Goal: Task Accomplishment & Management: Use online tool/utility

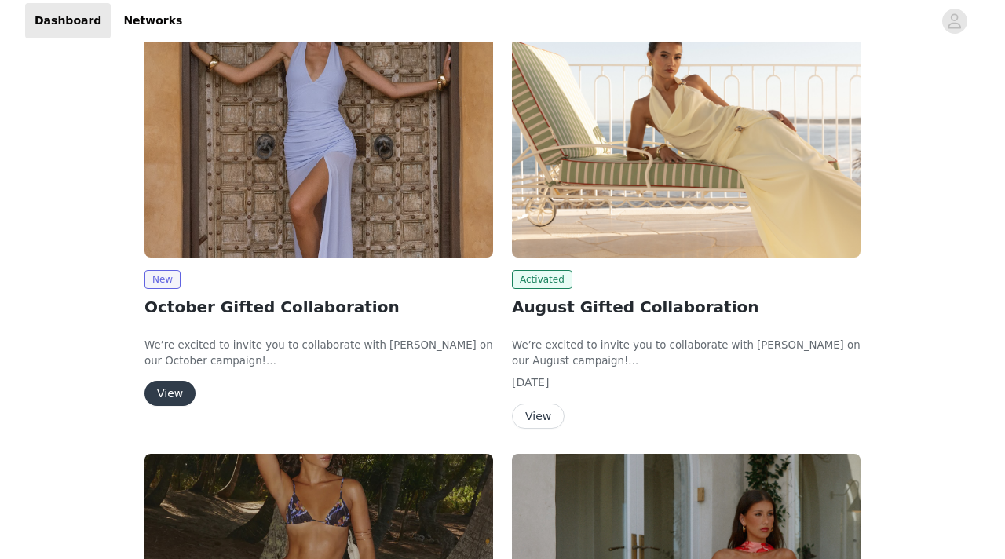
scroll to position [253, 0]
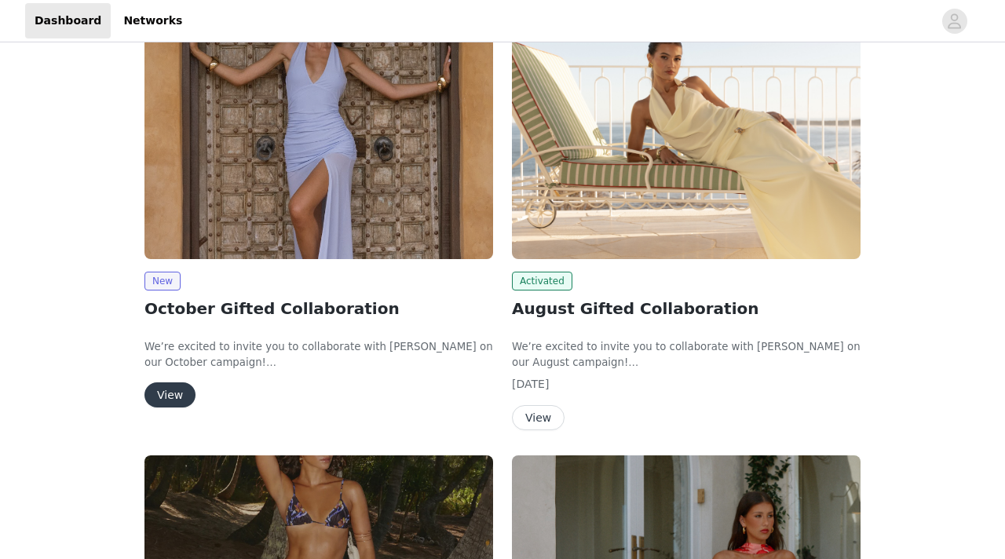
click at [180, 395] on button "View" at bounding box center [169, 394] width 51 height 25
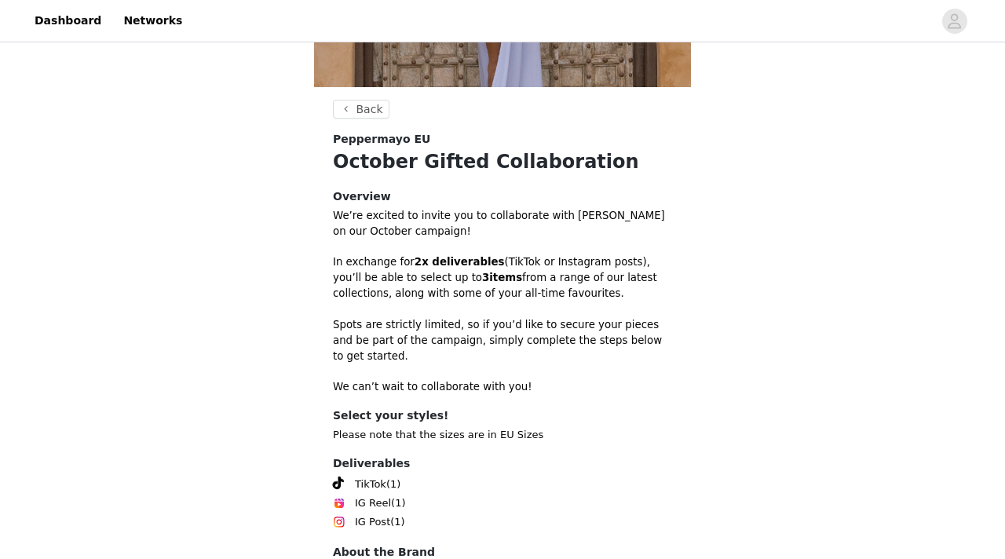
scroll to position [445, 0]
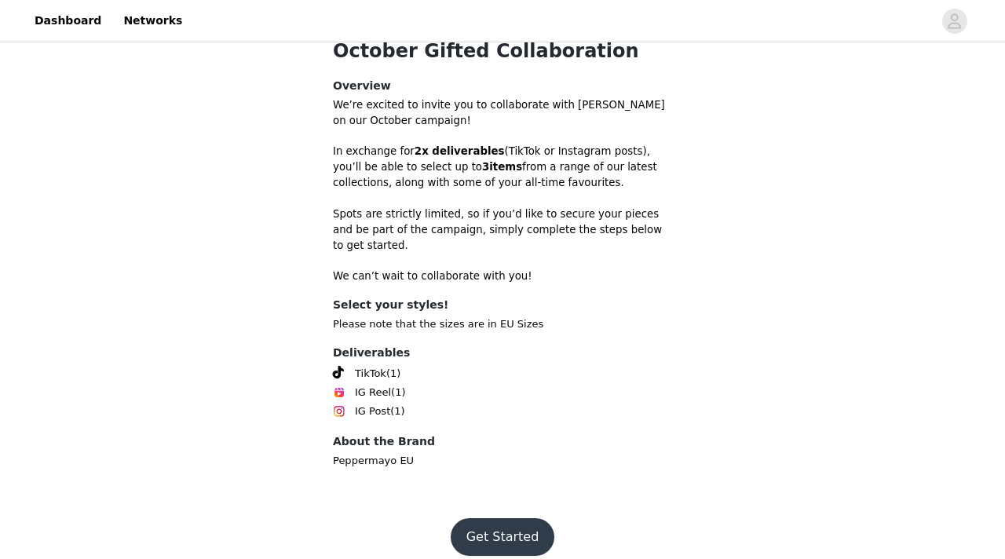
click at [497, 520] on button "Get Started" at bounding box center [503, 537] width 104 height 38
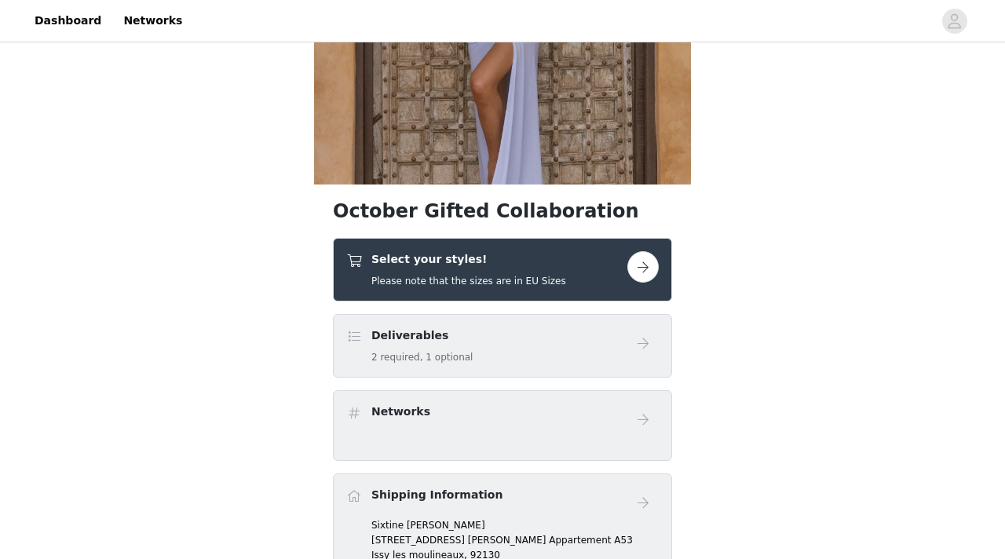
scroll to position [53, 0]
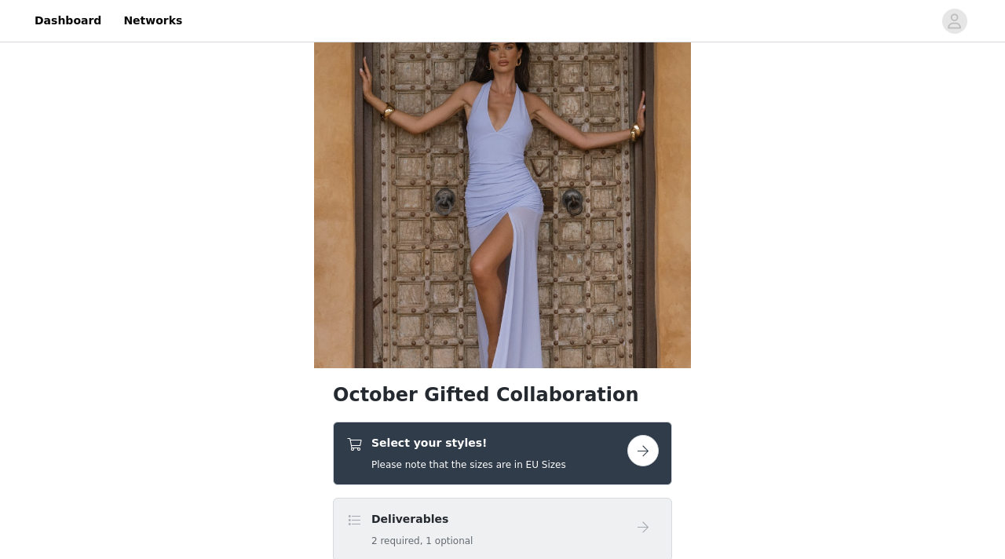
click at [637, 450] on button "button" at bounding box center [642, 450] width 31 height 31
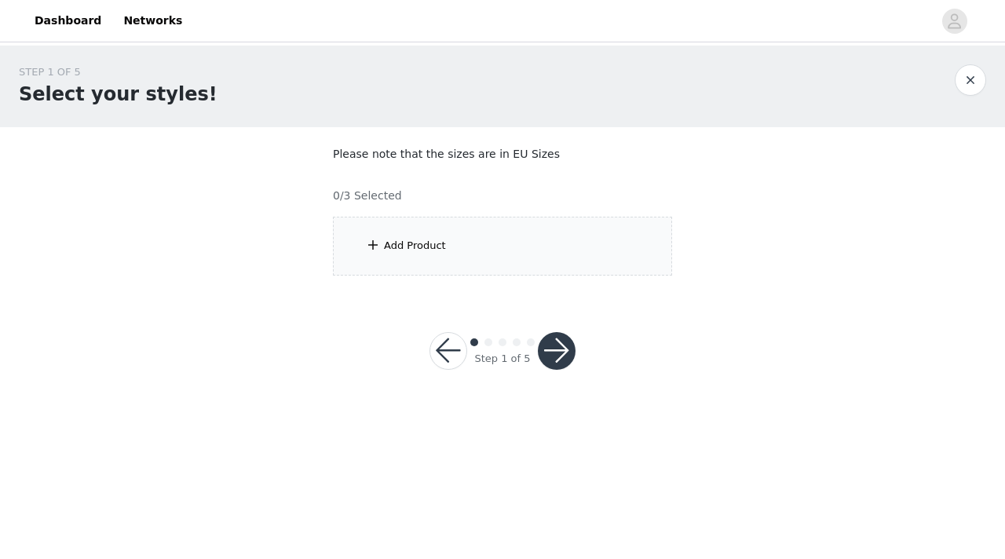
click at [434, 250] on div "Add Product" at bounding box center [415, 246] width 62 height 16
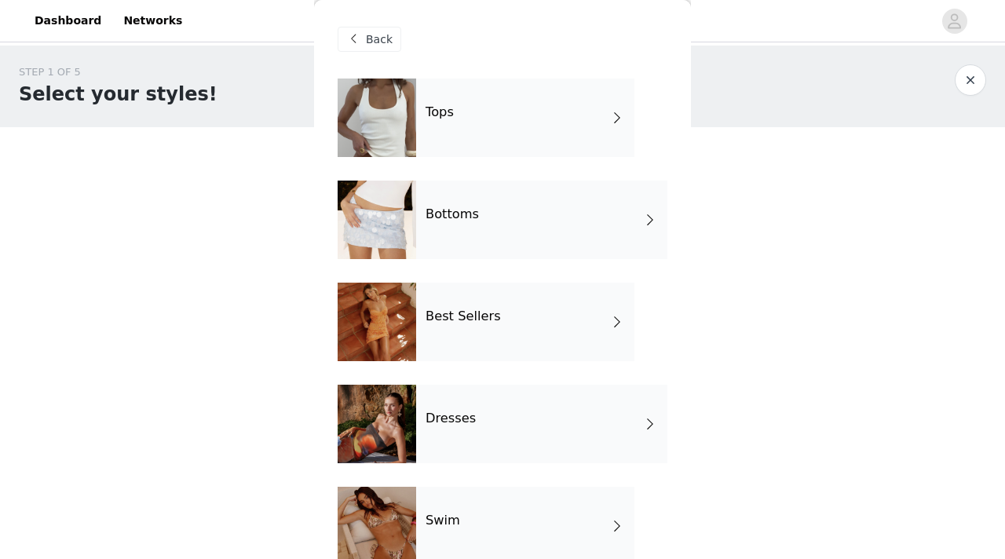
click at [465, 114] on div "Tops" at bounding box center [525, 117] width 218 height 78
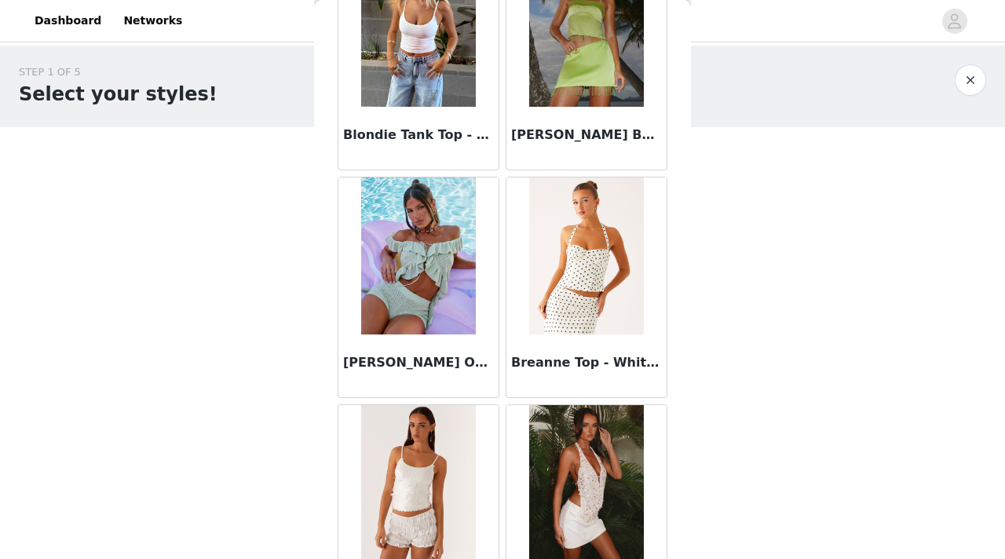
scroll to position [1843, 0]
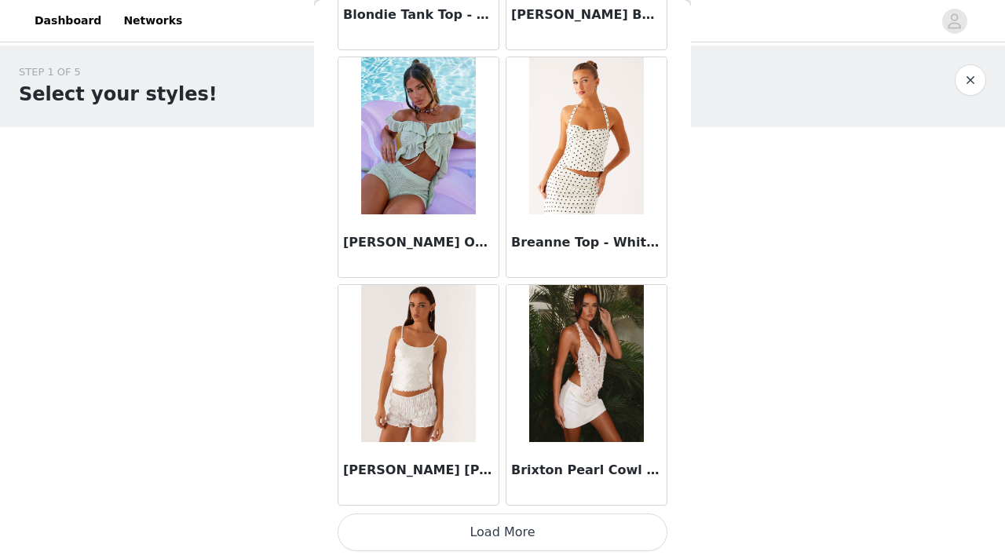
click at [475, 525] on button "Load More" at bounding box center [503, 532] width 330 height 38
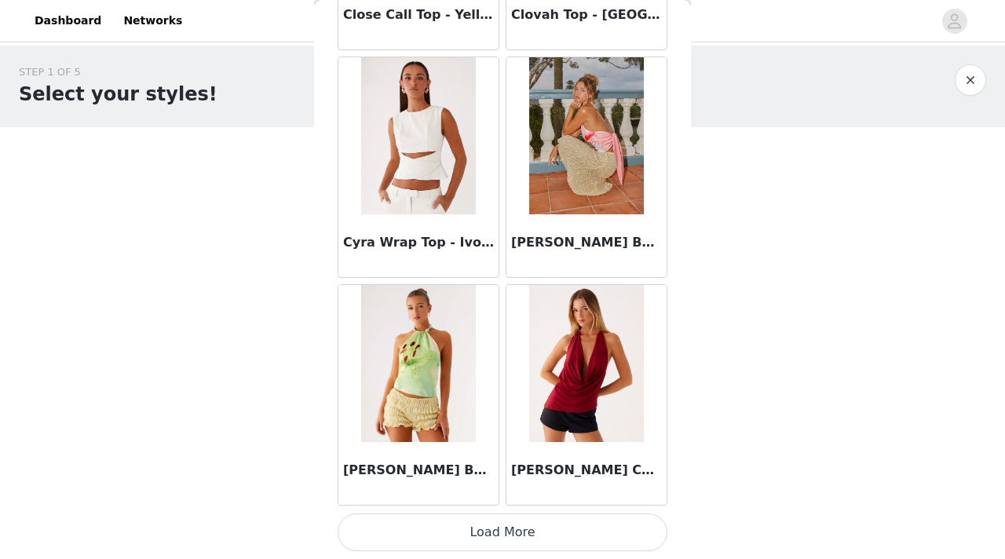
scroll to position [4118, 0]
click at [522, 536] on button "Load More" at bounding box center [503, 533] width 330 height 38
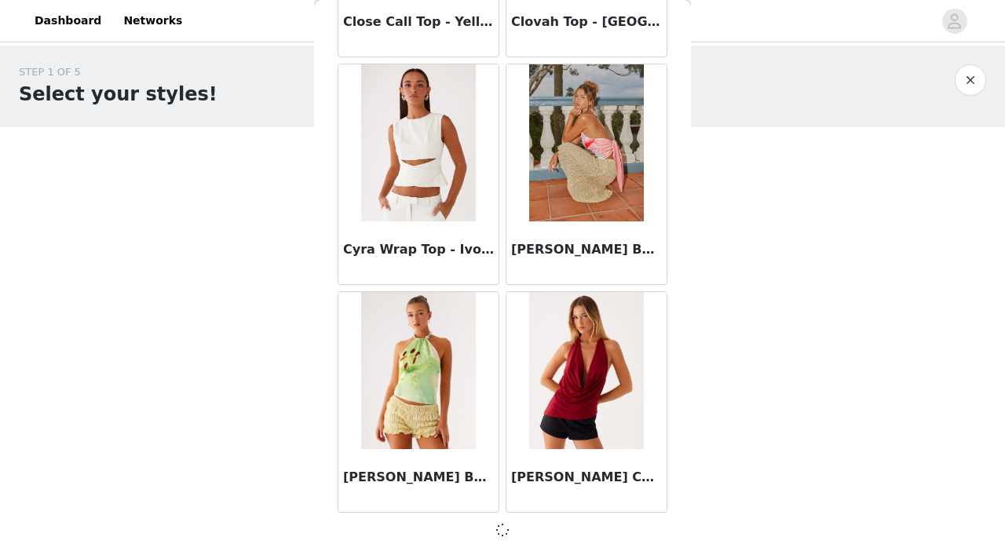
scroll to position [4112, 0]
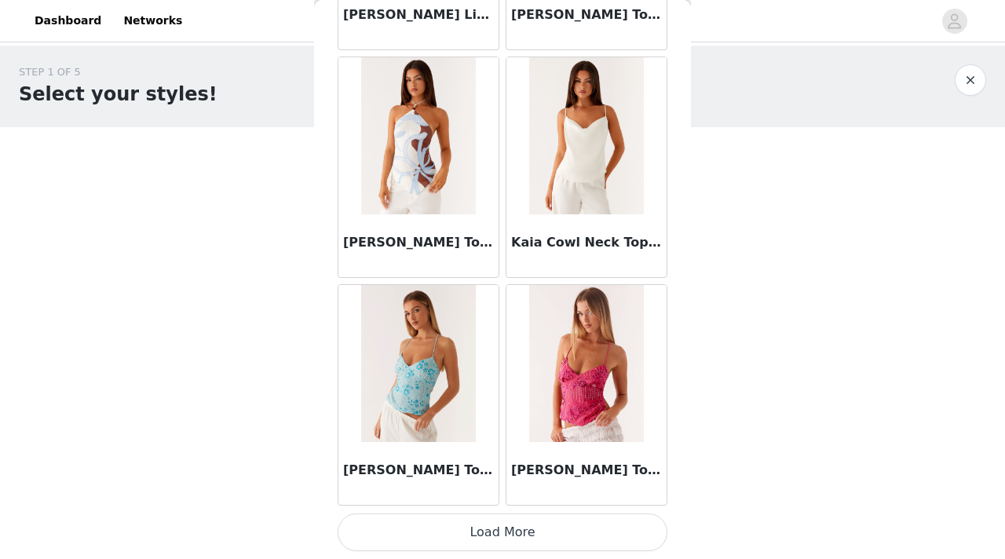
click at [528, 524] on button "Load More" at bounding box center [503, 532] width 330 height 38
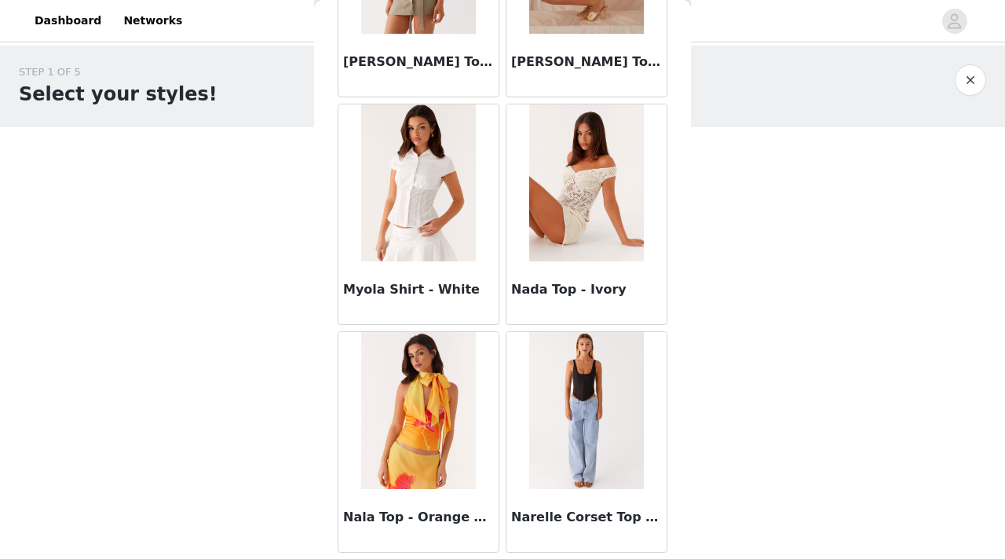
scroll to position [8672, 0]
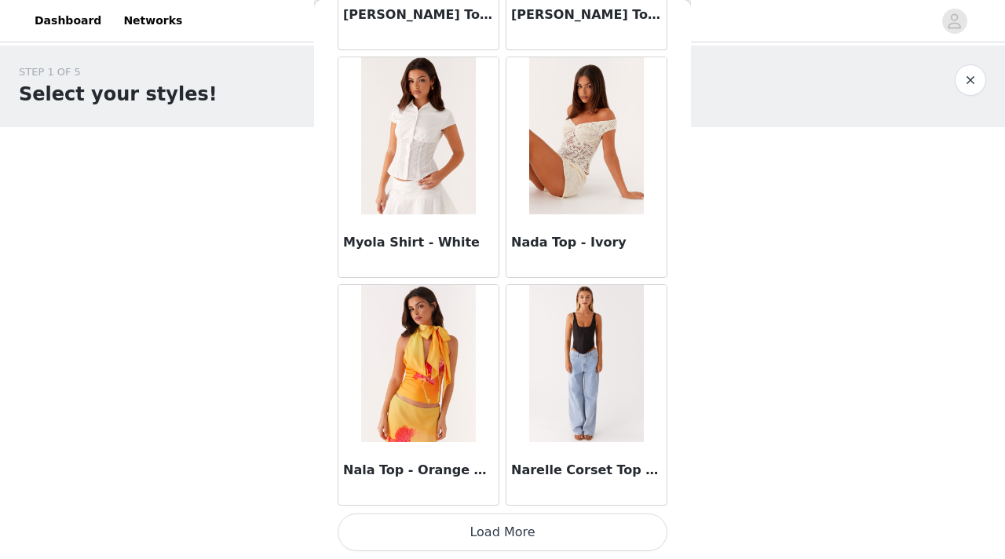
click at [546, 537] on button "Load More" at bounding box center [503, 532] width 330 height 38
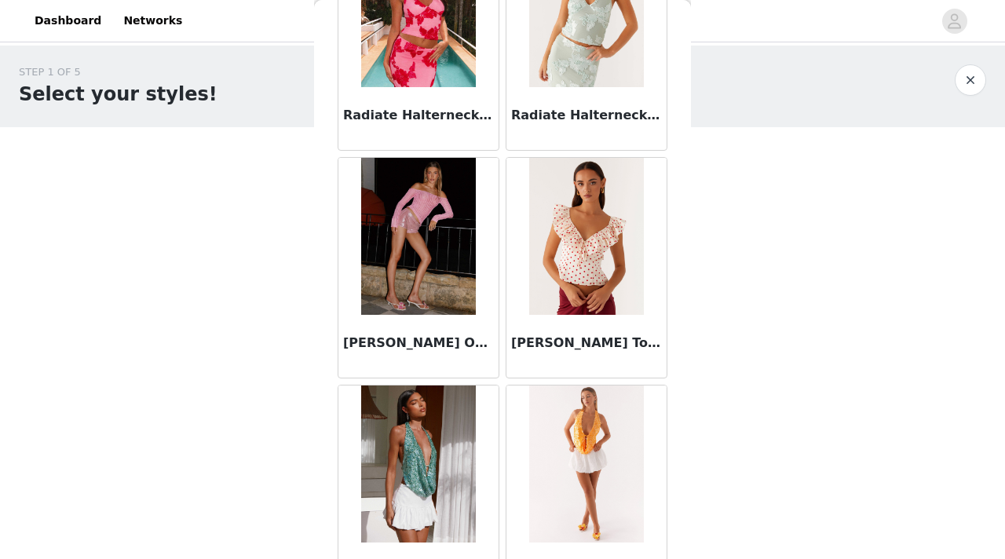
scroll to position [10948, 0]
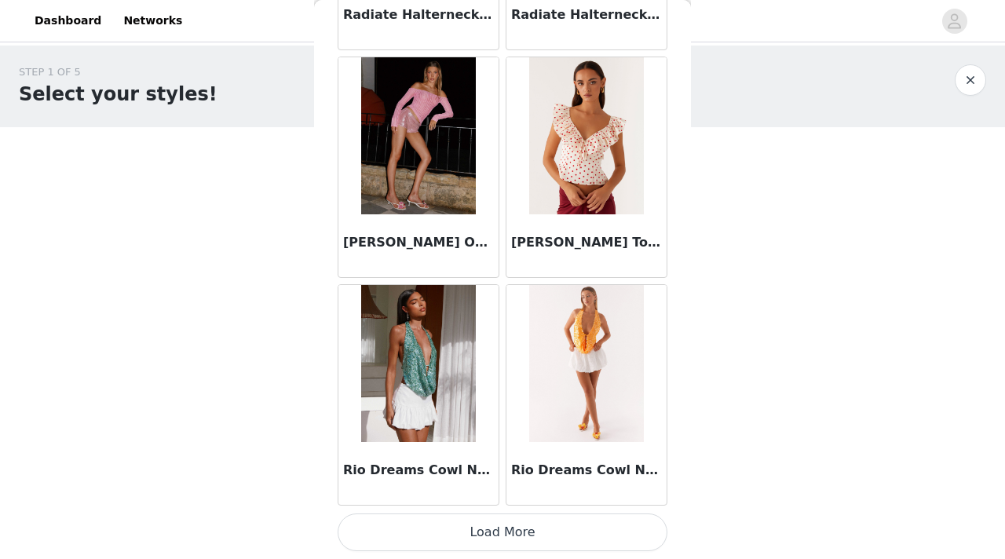
click at [498, 538] on button "Load More" at bounding box center [503, 532] width 330 height 38
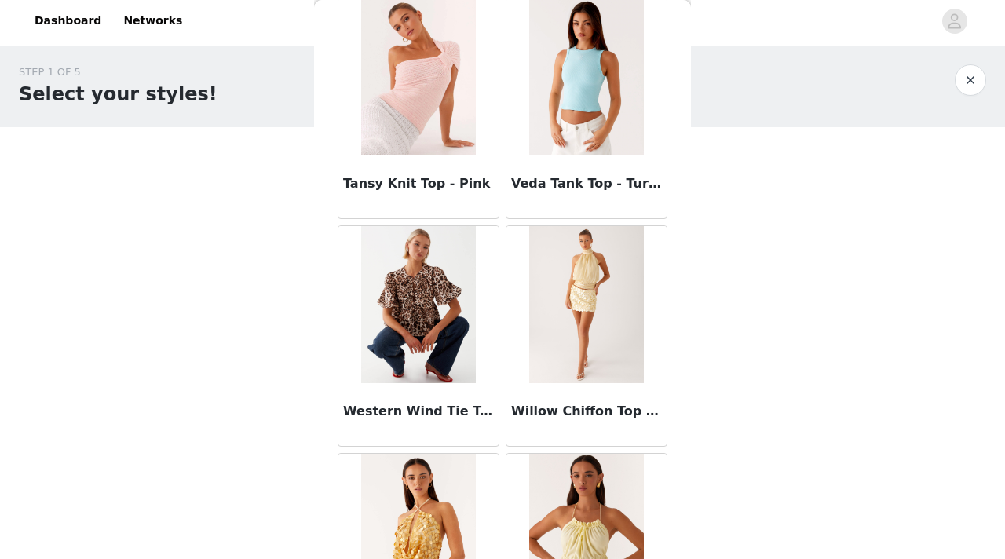
scroll to position [13224, 0]
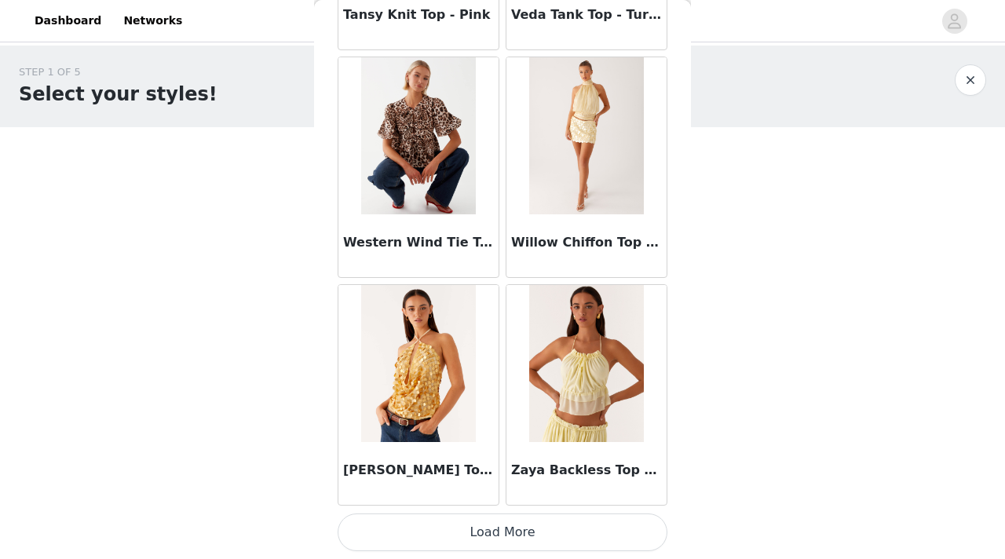
click at [515, 545] on button "Load More" at bounding box center [503, 532] width 330 height 38
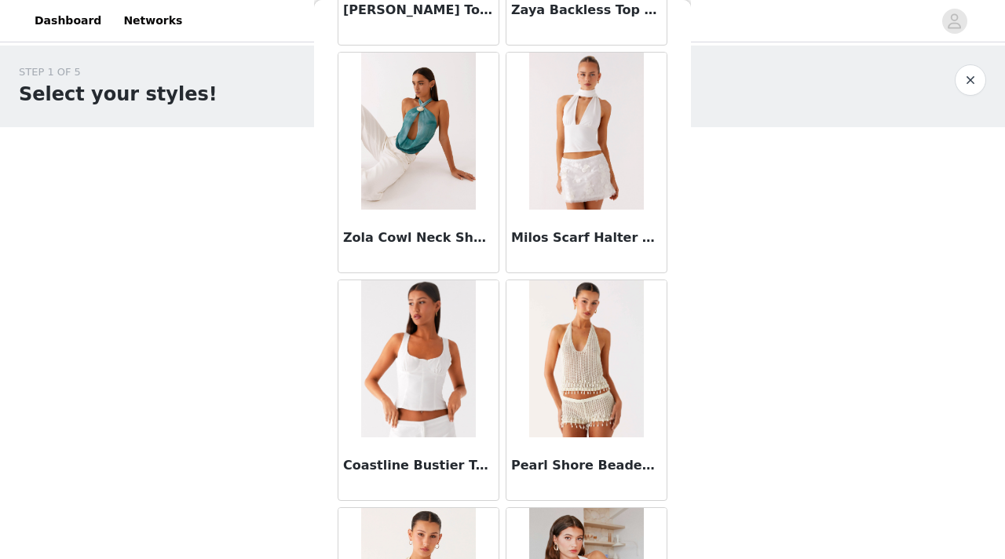
scroll to position [13857, 0]
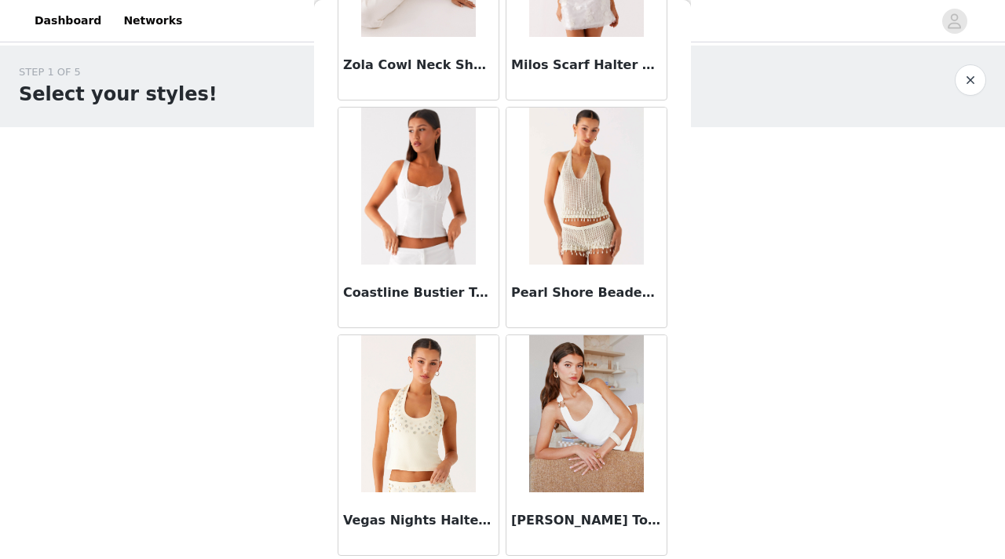
click at [195, 307] on div "STEP 1 OF 5 Select your styles! Please note that the sizes are in EU Sizes 0/3 …" at bounding box center [502, 227] width 1005 height 362
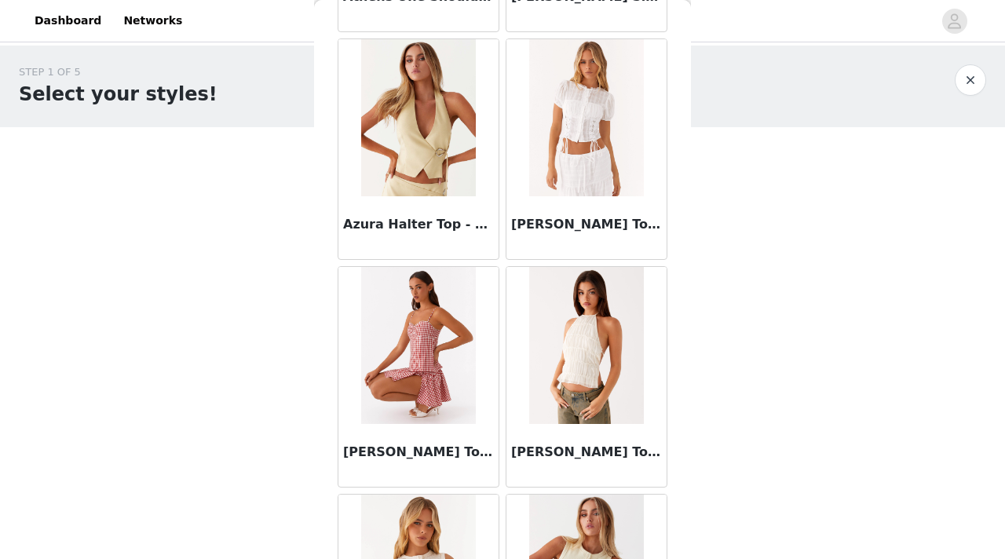
scroll to position [0, 0]
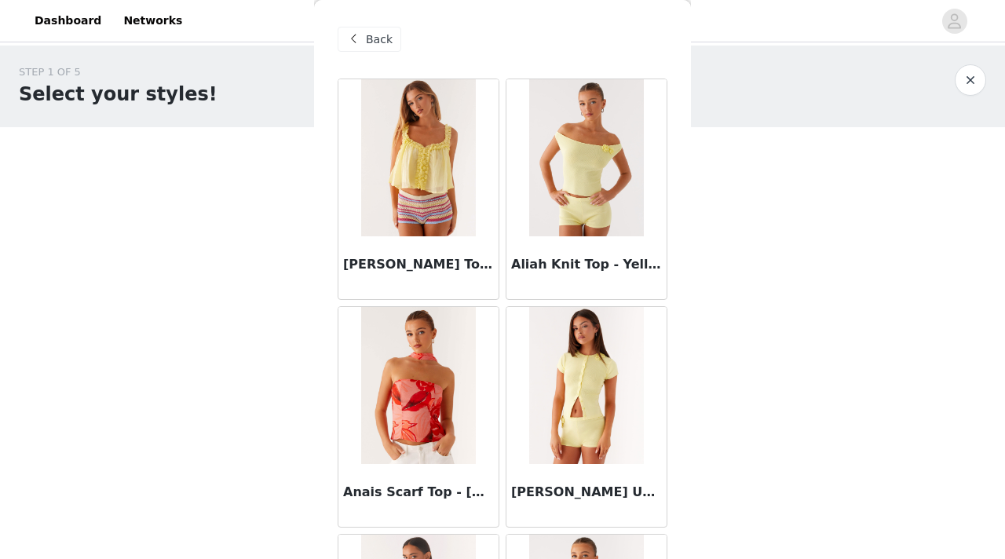
click at [372, 34] on span "Back" at bounding box center [379, 39] width 27 height 16
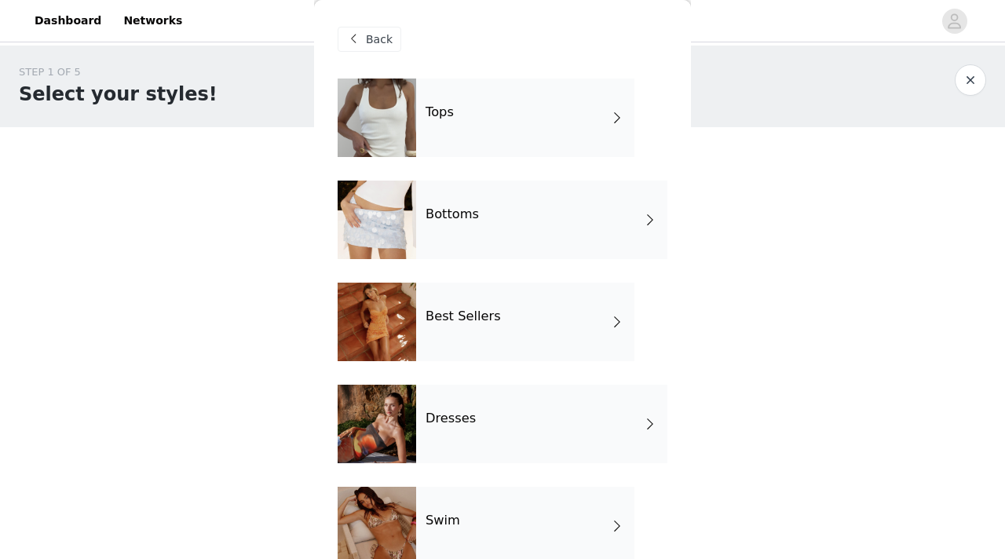
scroll to position [336, 0]
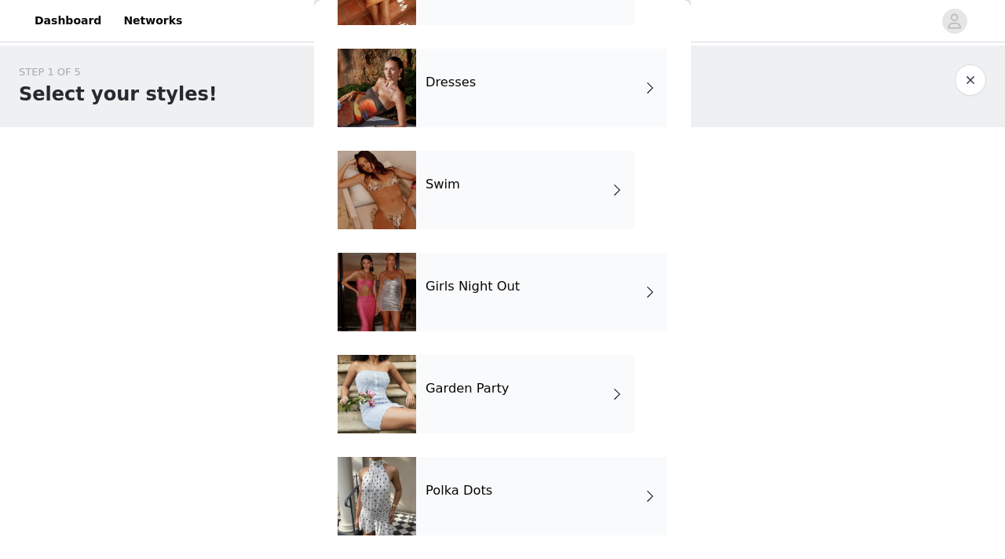
click at [480, 496] on h4 "Polka Dots" at bounding box center [458, 491] width 67 height 14
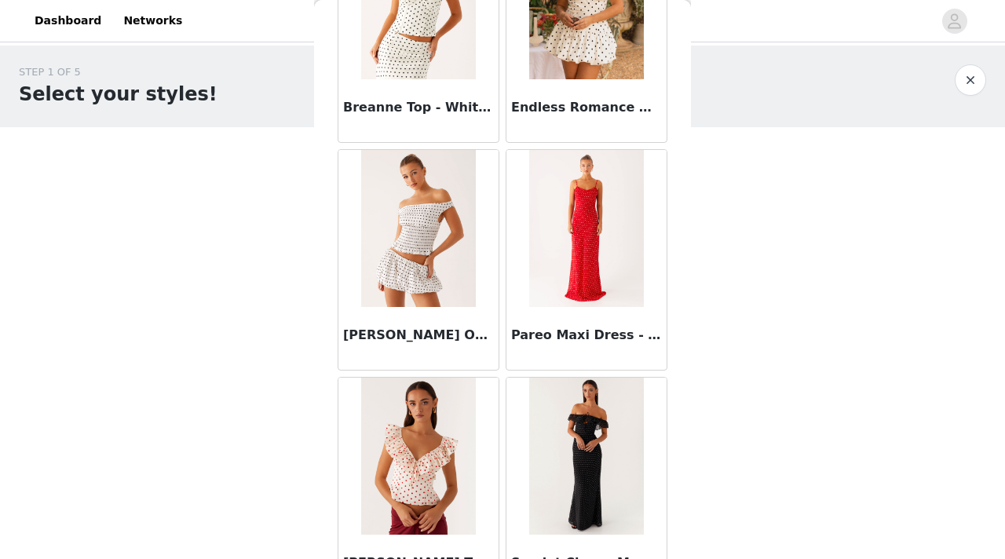
scroll to position [0, 0]
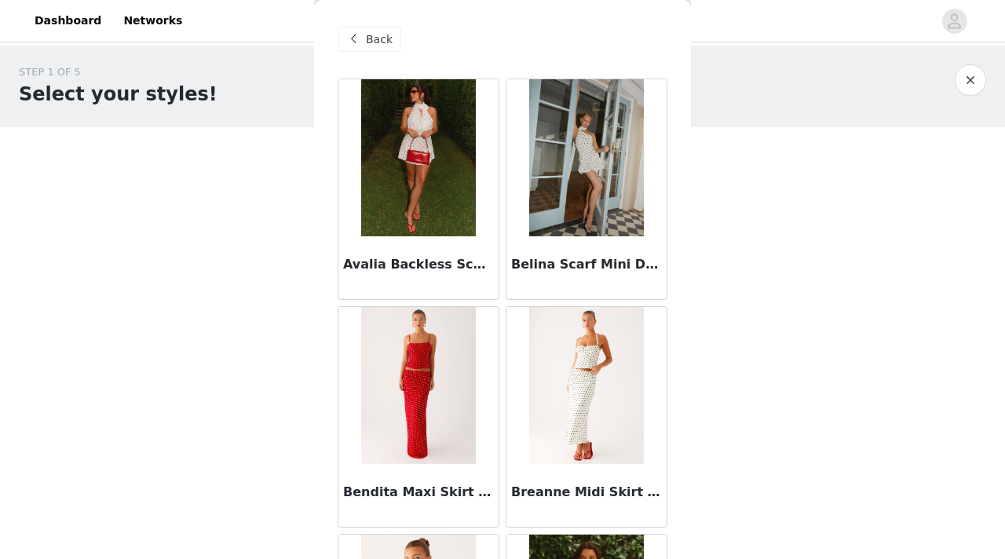
click at [379, 35] on span "Back" at bounding box center [379, 39] width 27 height 16
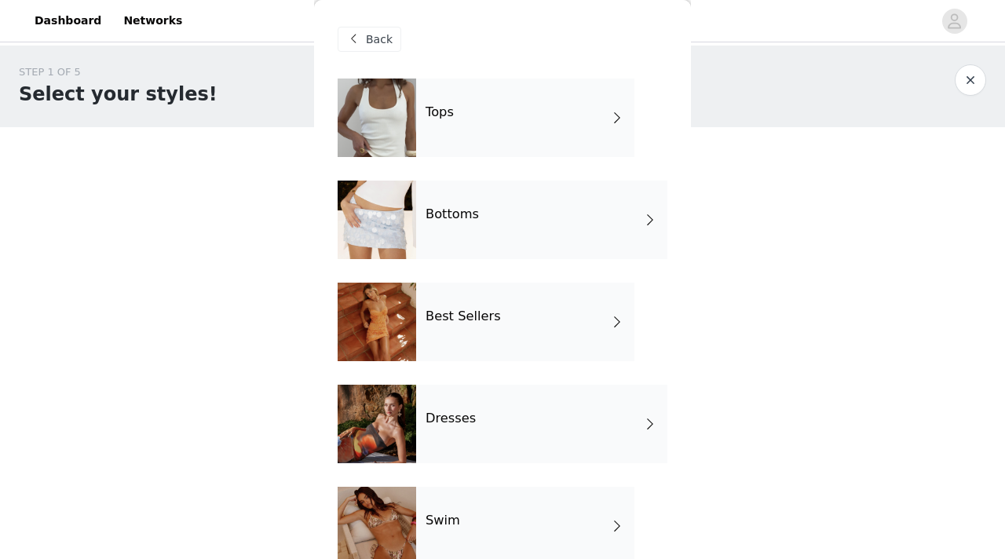
scroll to position [336, 0]
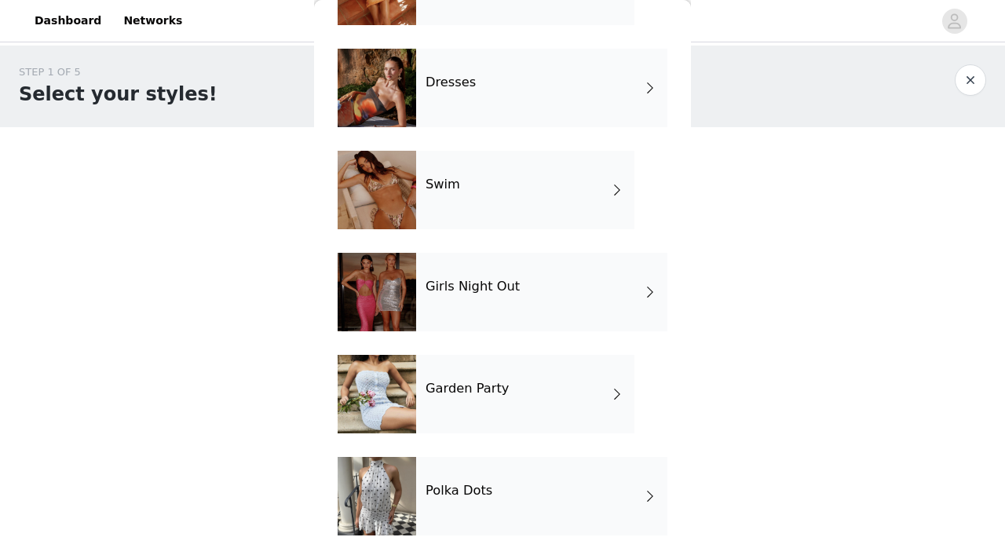
click at [451, 386] on h4 "Garden Party" at bounding box center [466, 388] width 83 height 14
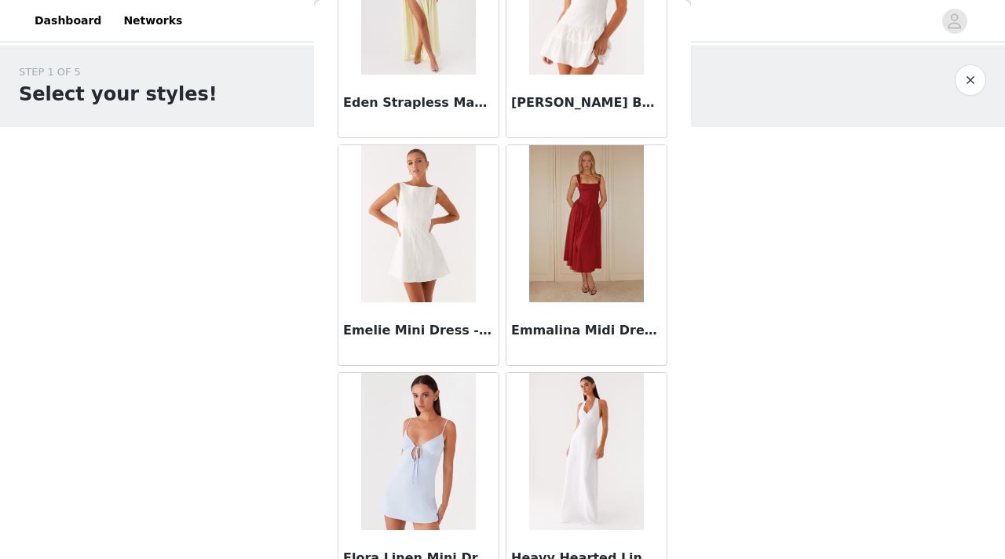
scroll to position [1843, 0]
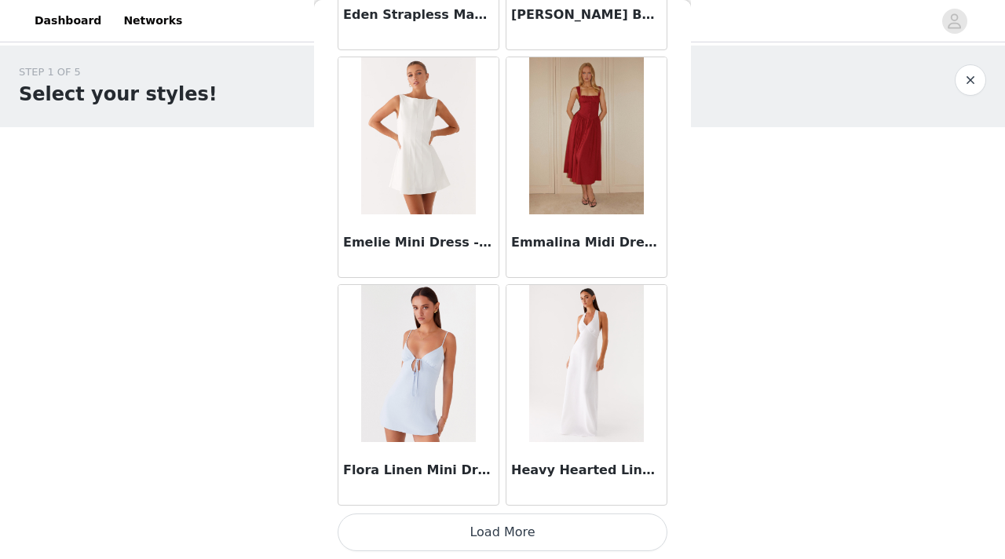
click at [468, 534] on button "Load More" at bounding box center [503, 532] width 330 height 38
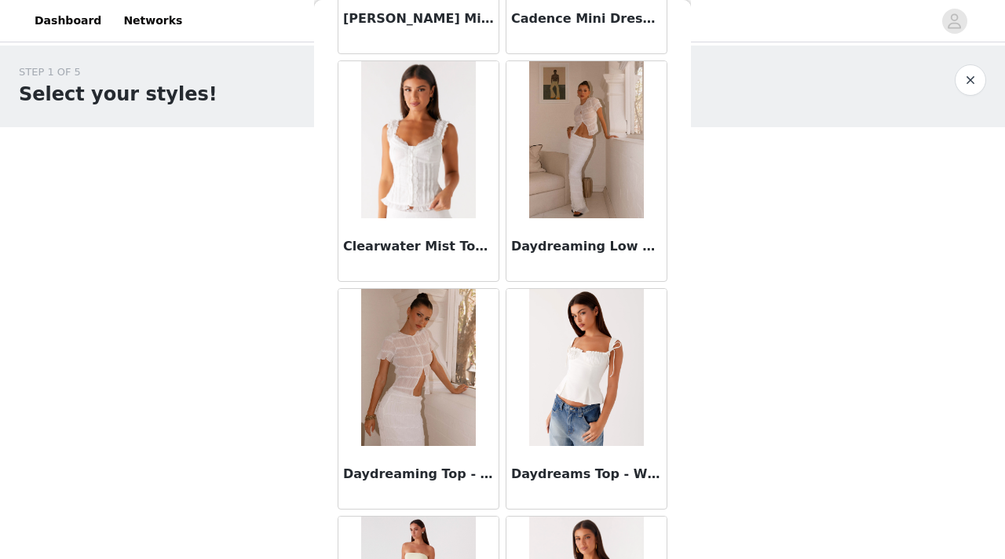
scroll to position [0, 0]
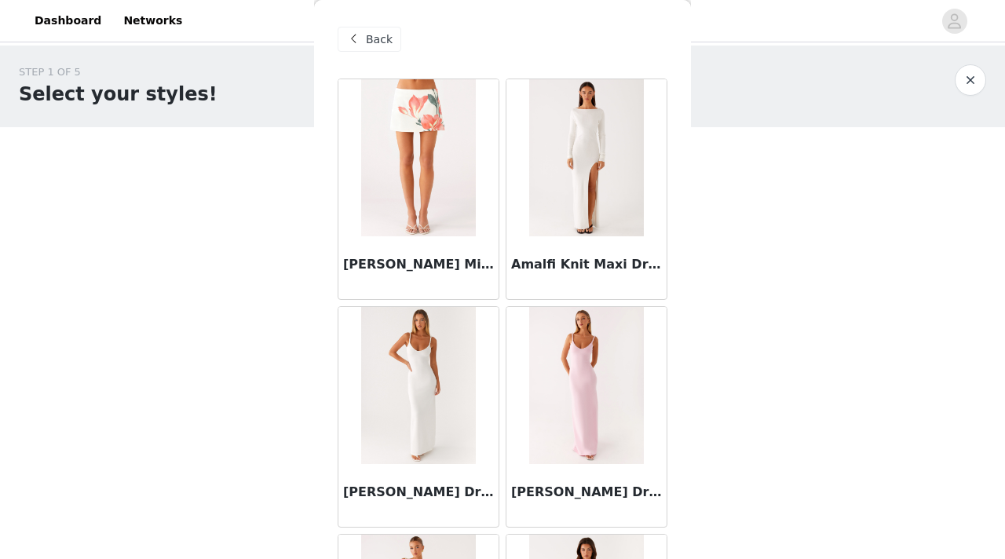
click at [370, 30] on div "Back" at bounding box center [370, 39] width 64 height 25
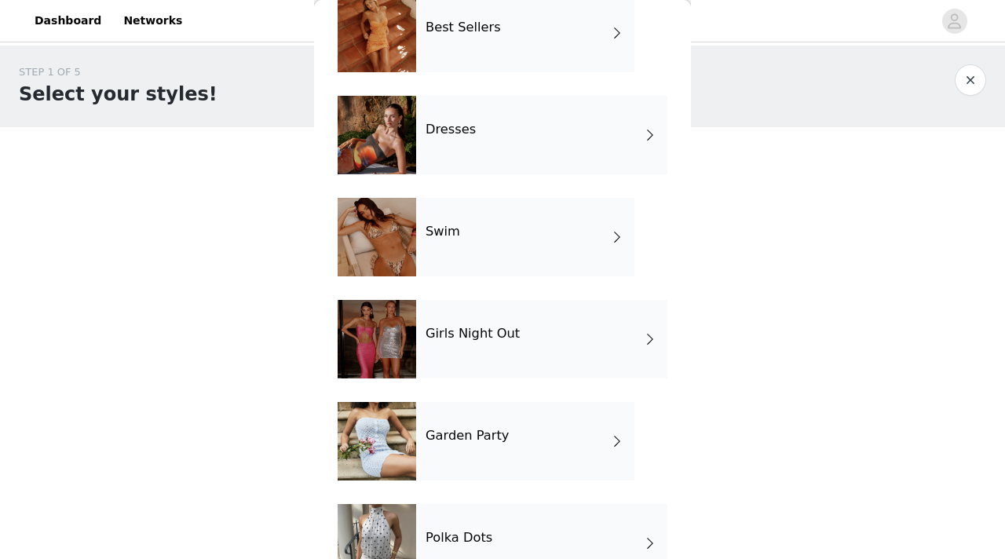
scroll to position [285, 0]
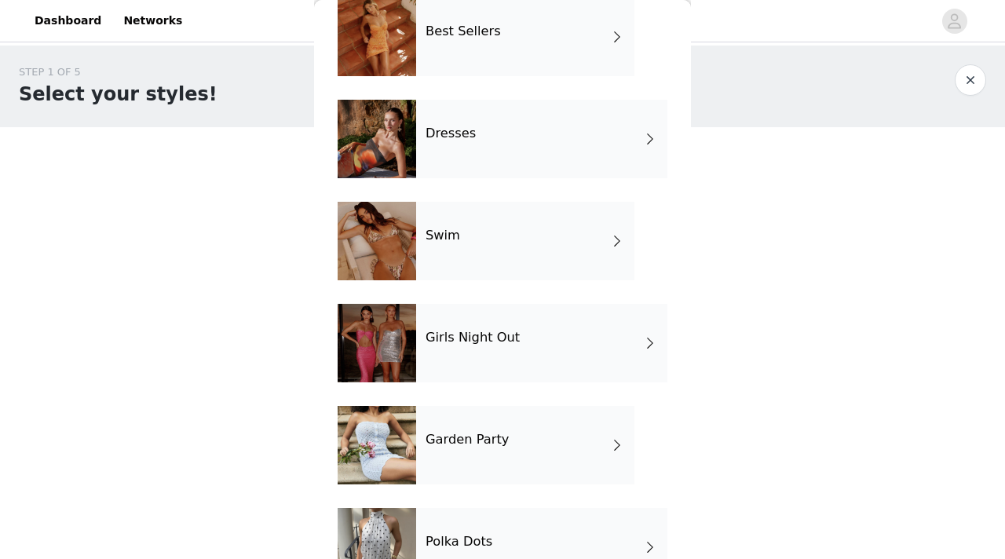
click at [436, 340] on h4 "Girls Night Out" at bounding box center [472, 337] width 94 height 14
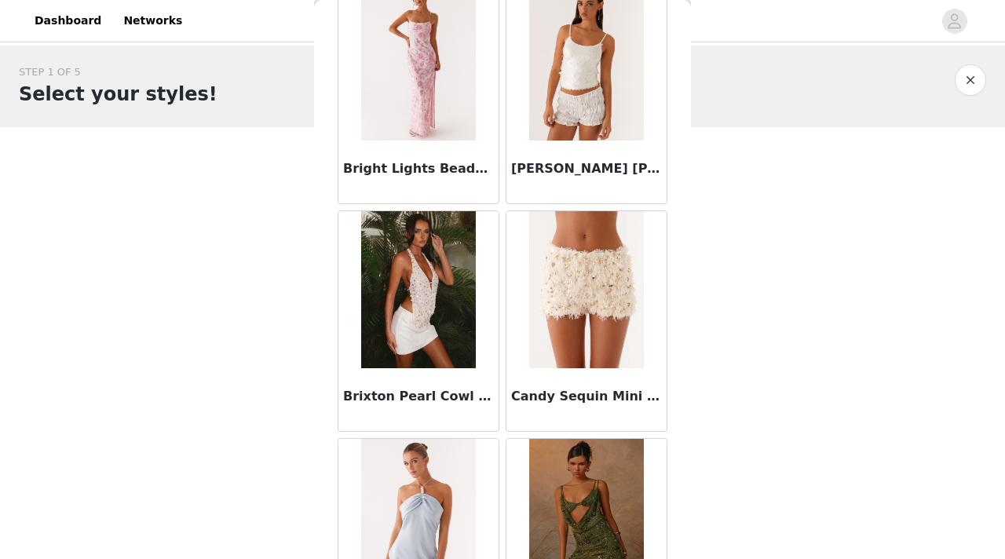
scroll to position [1843, 0]
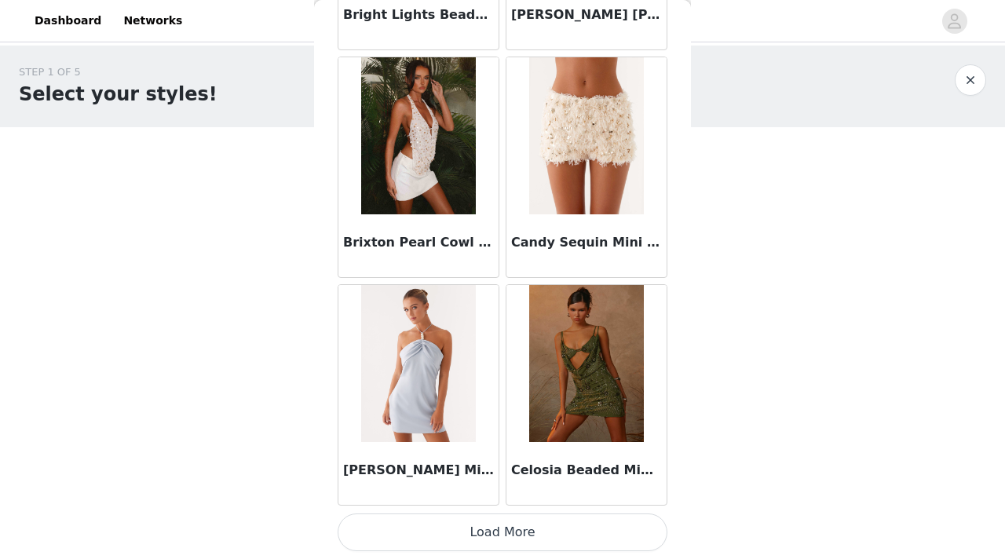
click at [498, 543] on button "Load More" at bounding box center [503, 532] width 330 height 38
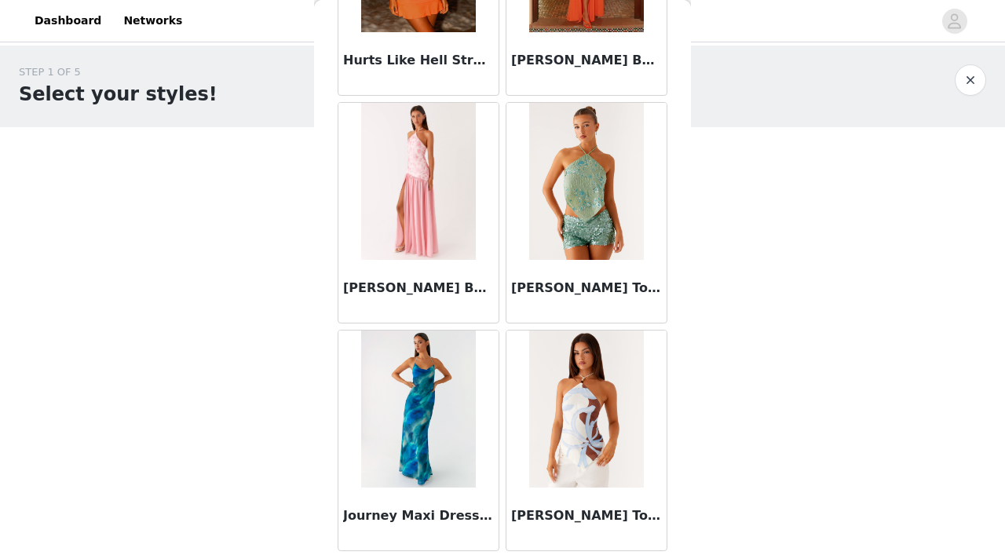
scroll to position [4119, 0]
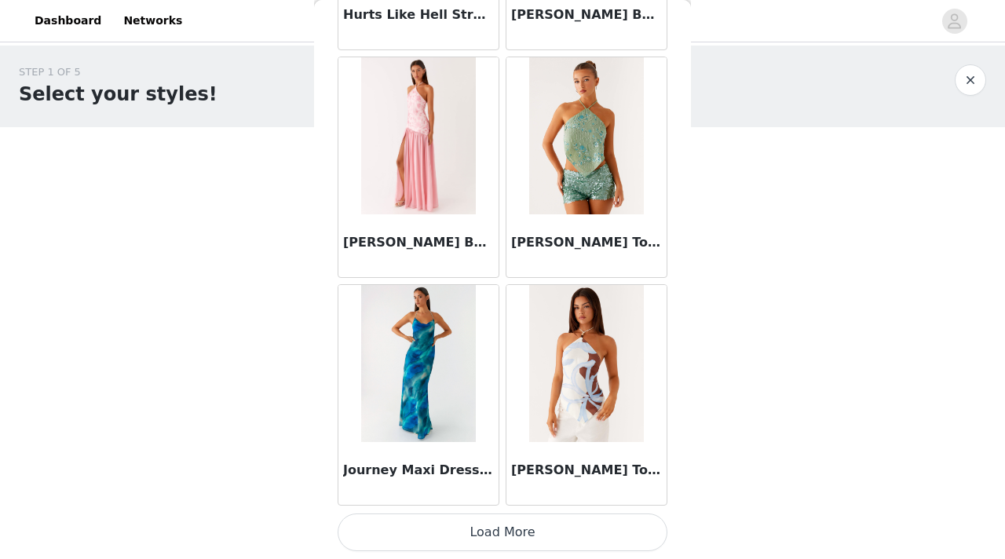
click at [530, 530] on button "Load More" at bounding box center [503, 532] width 330 height 38
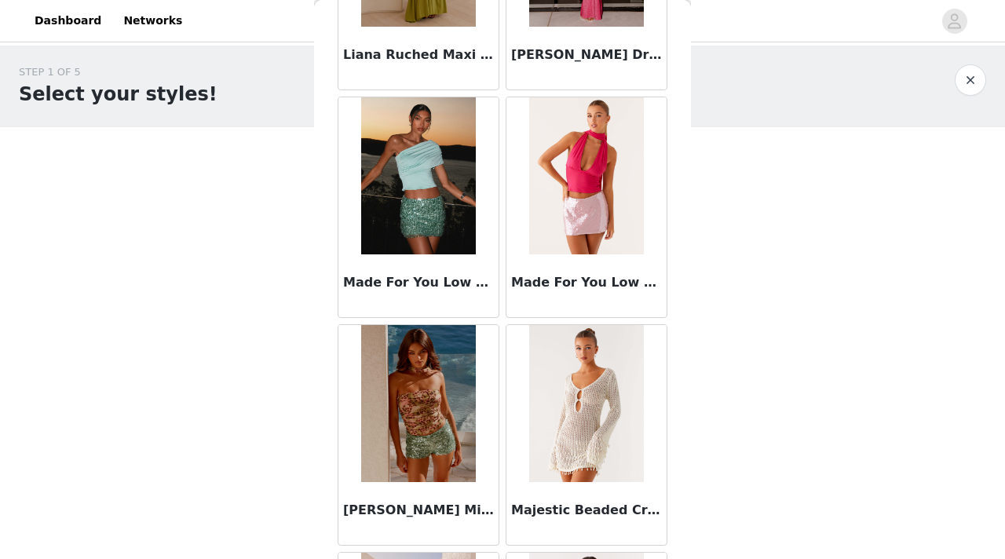
scroll to position [6395, 0]
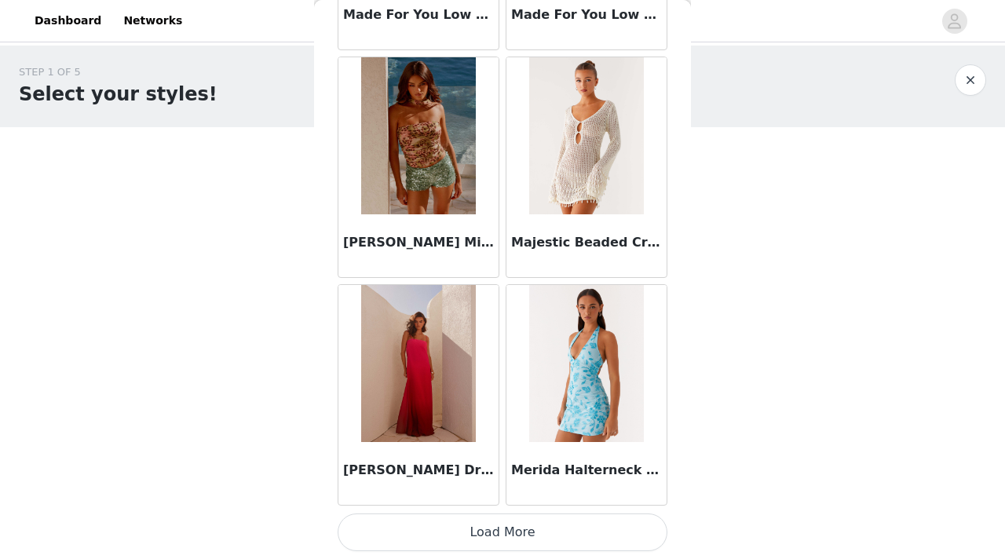
click at [502, 528] on button "Load More" at bounding box center [503, 532] width 330 height 38
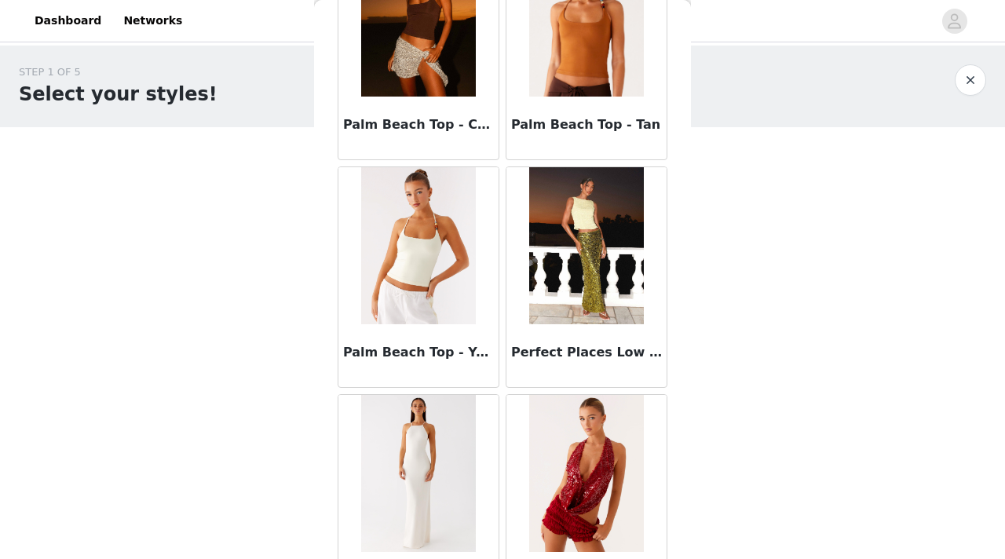
scroll to position [8563, 0]
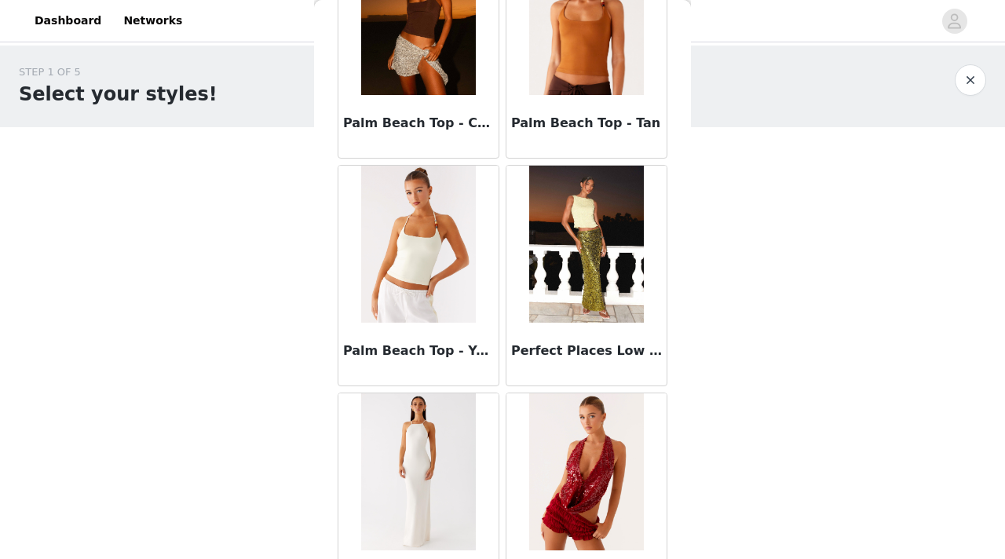
click at [478, 396] on div at bounding box center [418, 471] width 160 height 157
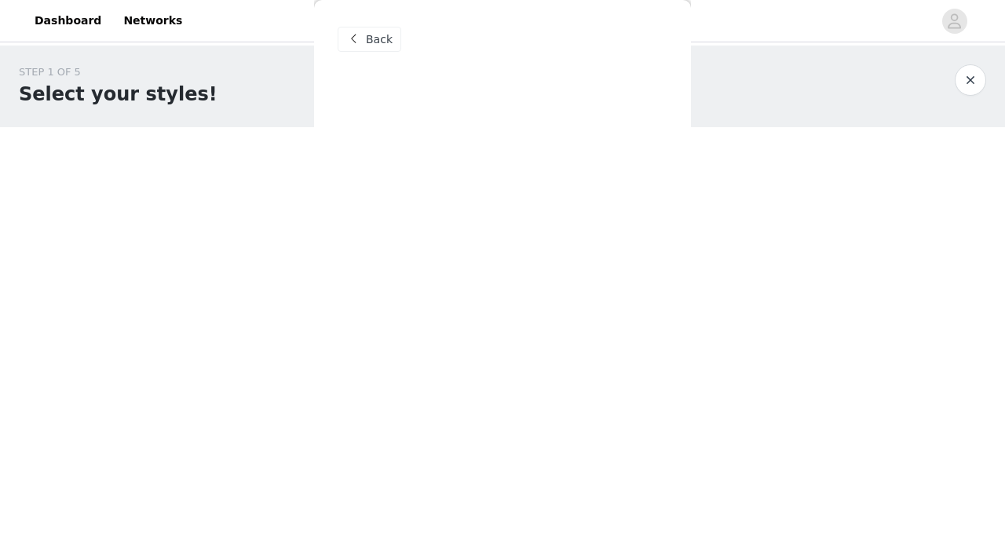
scroll to position [0, 0]
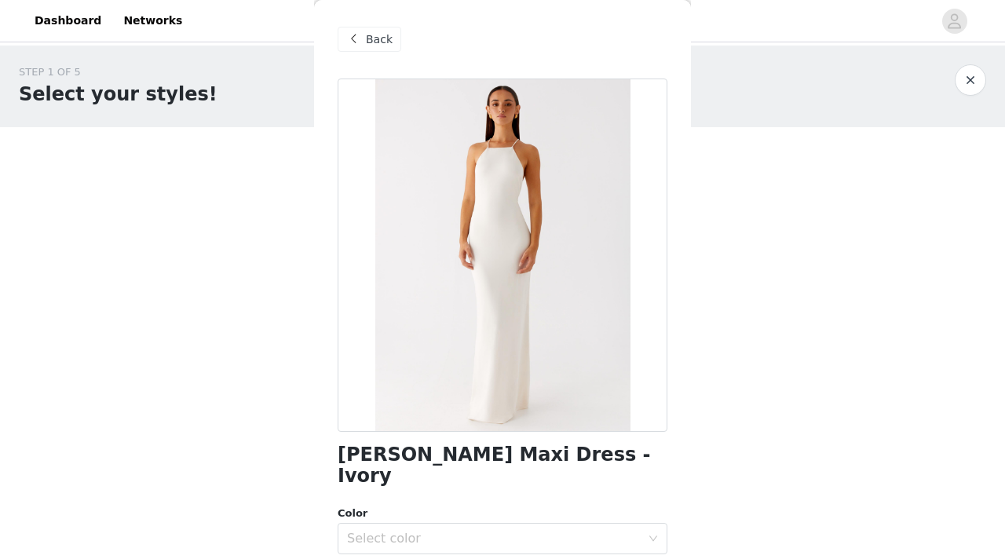
click at [380, 40] on span "Back" at bounding box center [379, 39] width 27 height 16
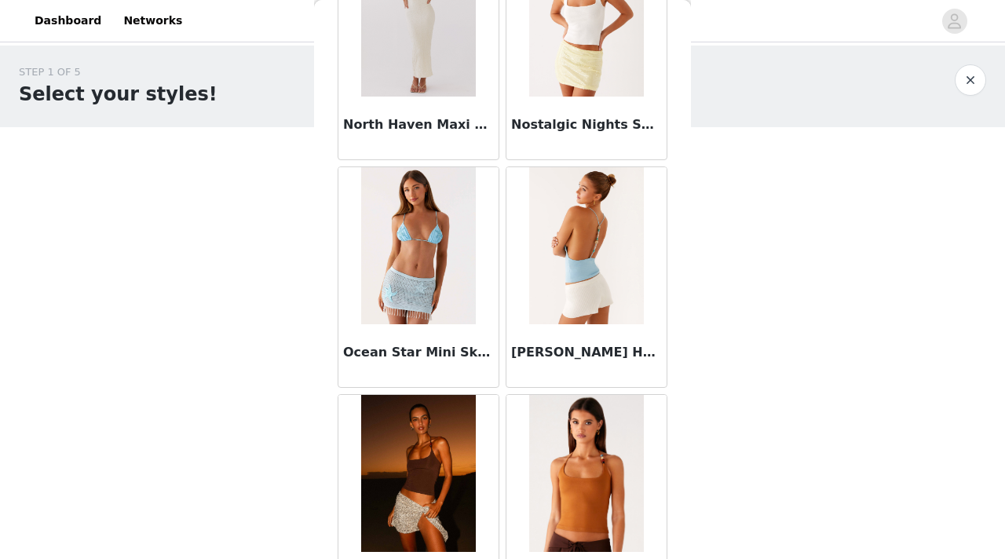
scroll to position [8672, 0]
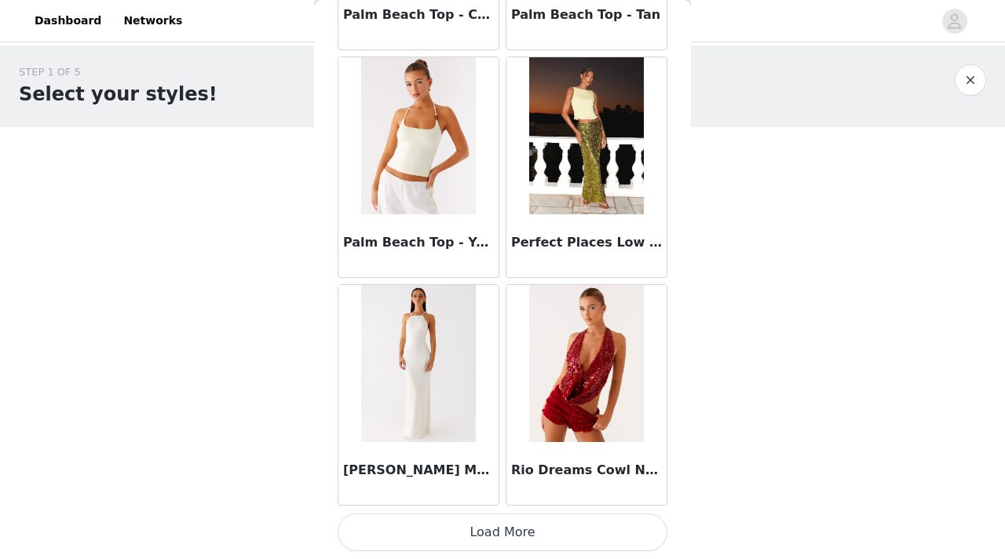
click at [513, 539] on button "Load More" at bounding box center [503, 532] width 330 height 38
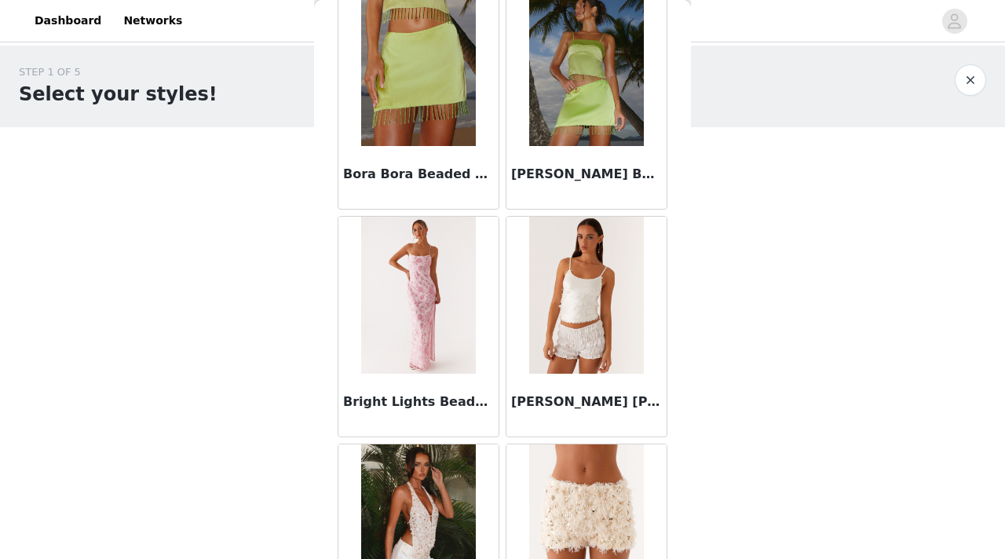
scroll to position [0, 0]
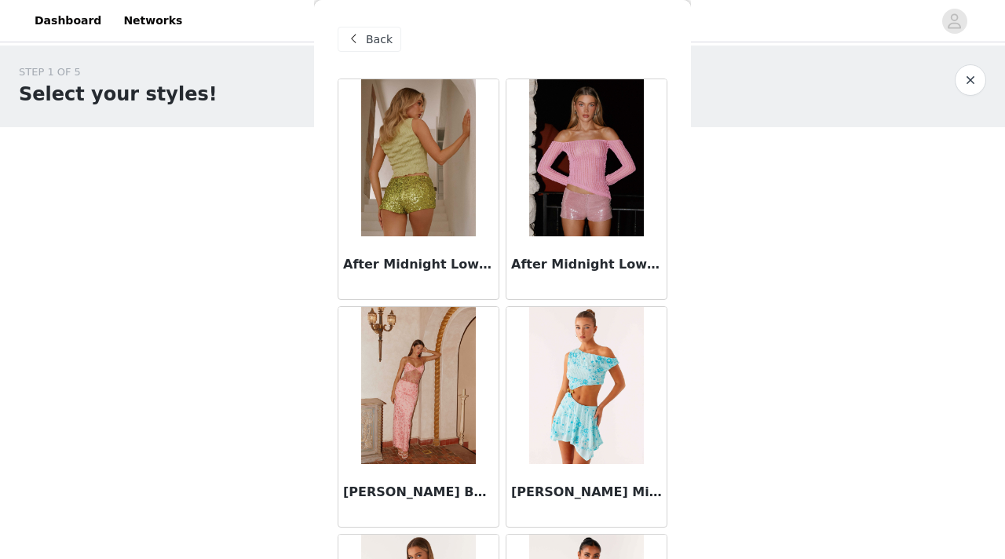
click at [363, 47] on div "Back" at bounding box center [370, 39] width 64 height 25
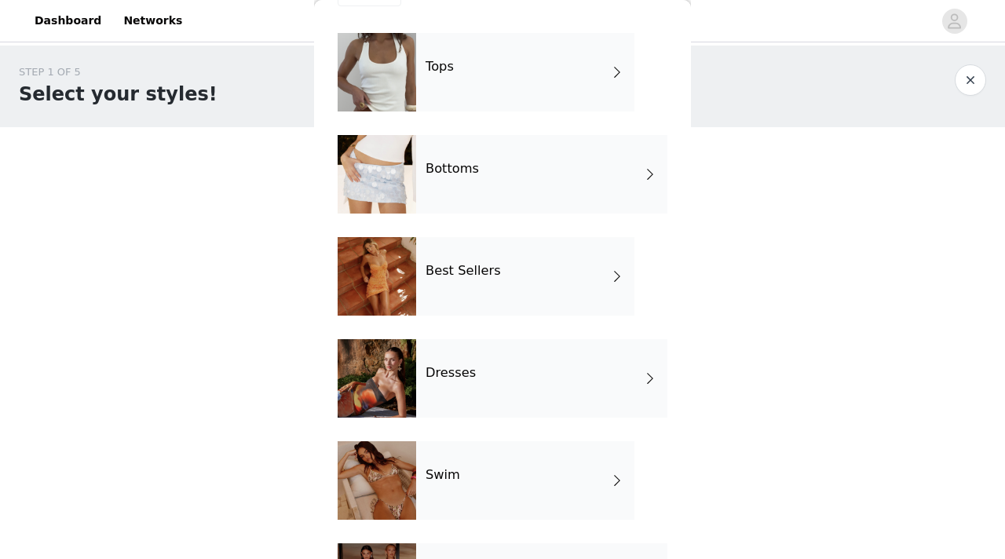
scroll to position [47, 0]
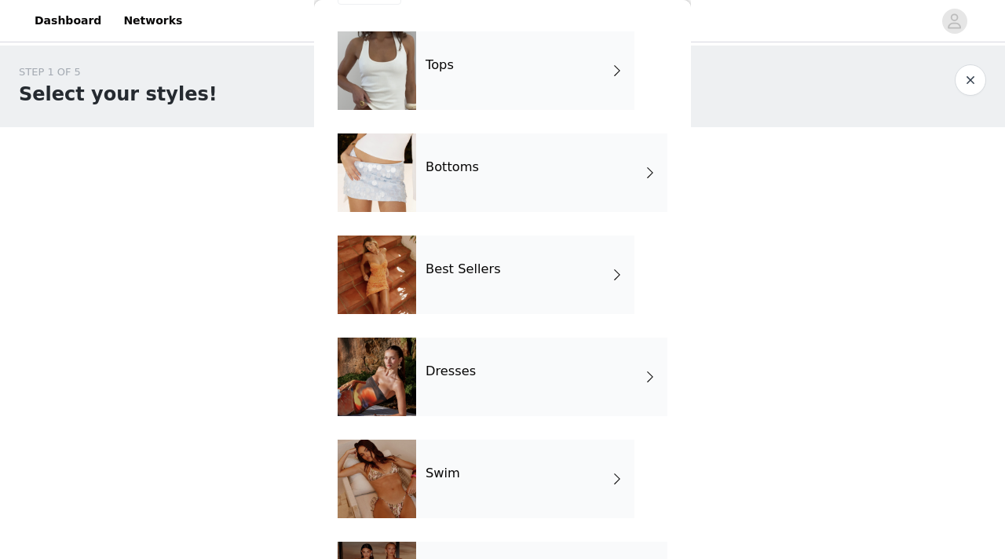
click at [517, 290] on div "Best Sellers" at bounding box center [525, 274] width 218 height 78
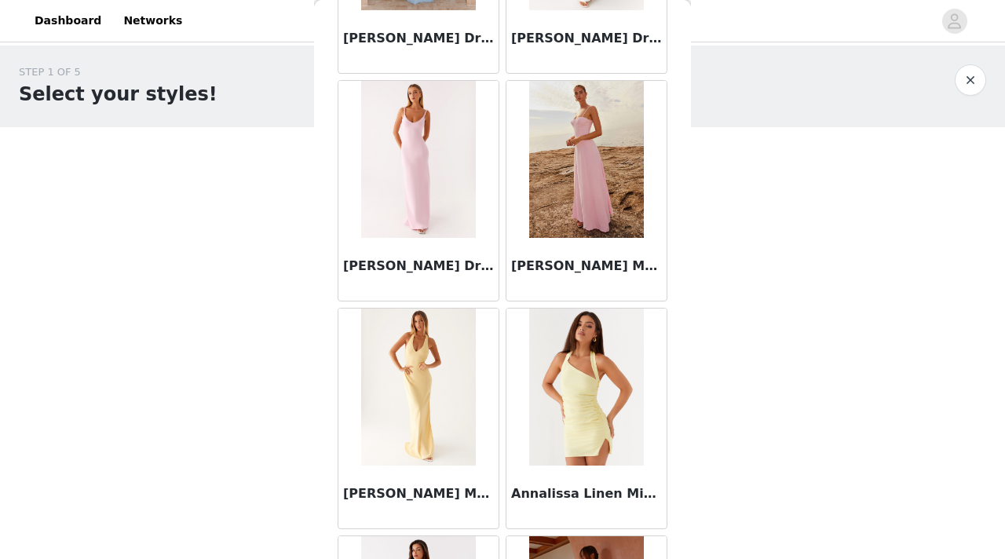
scroll to position [1843, 0]
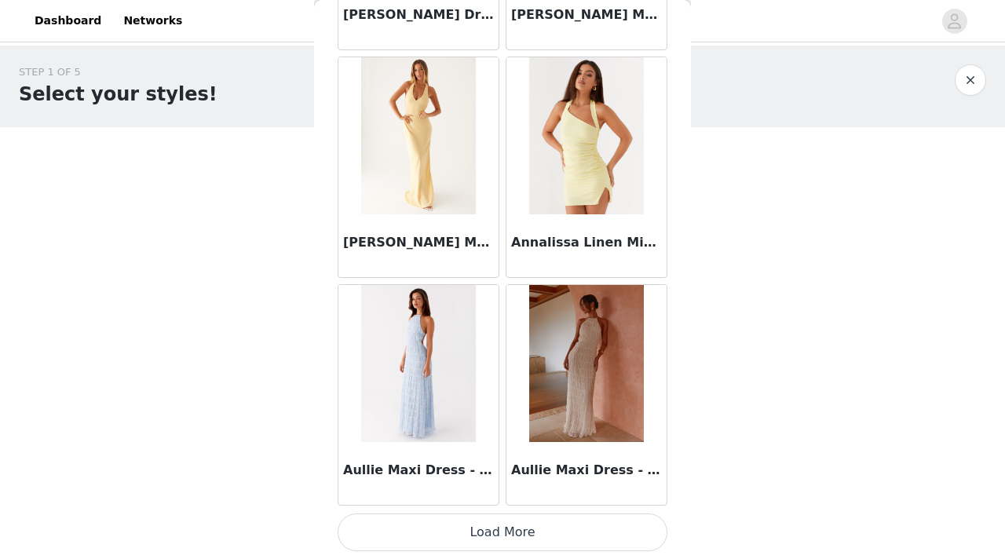
click at [509, 528] on button "Load More" at bounding box center [503, 532] width 330 height 38
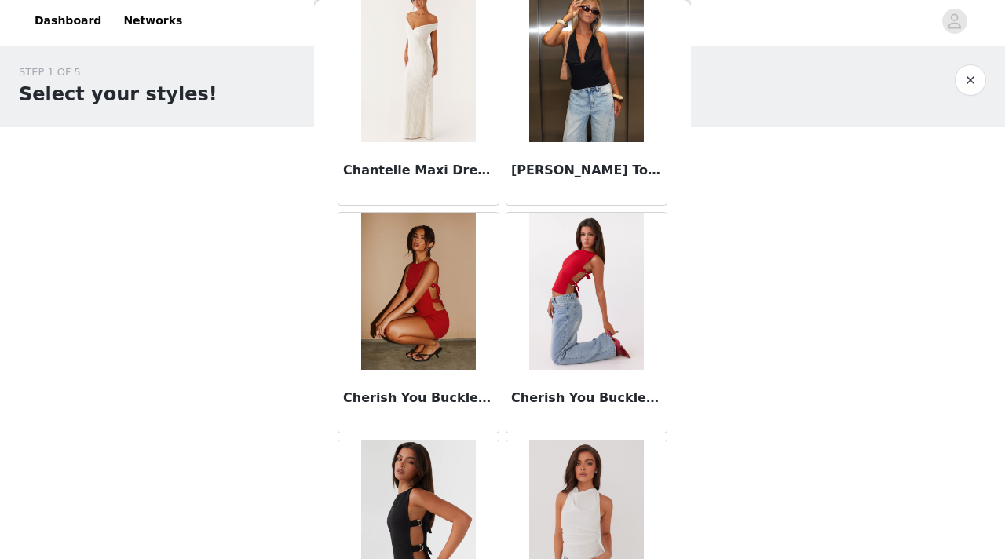
scroll to position [4119, 0]
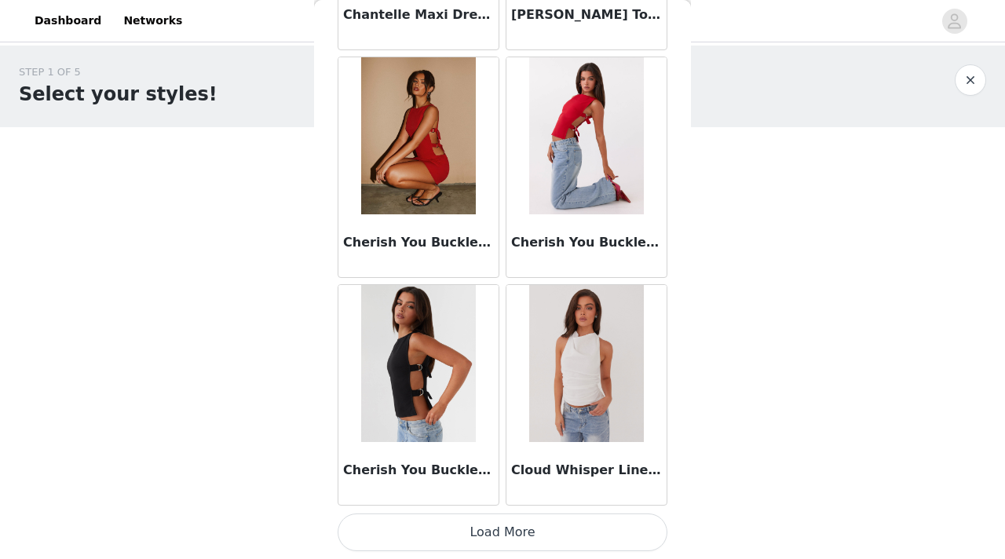
click at [538, 539] on button "Load More" at bounding box center [503, 532] width 330 height 38
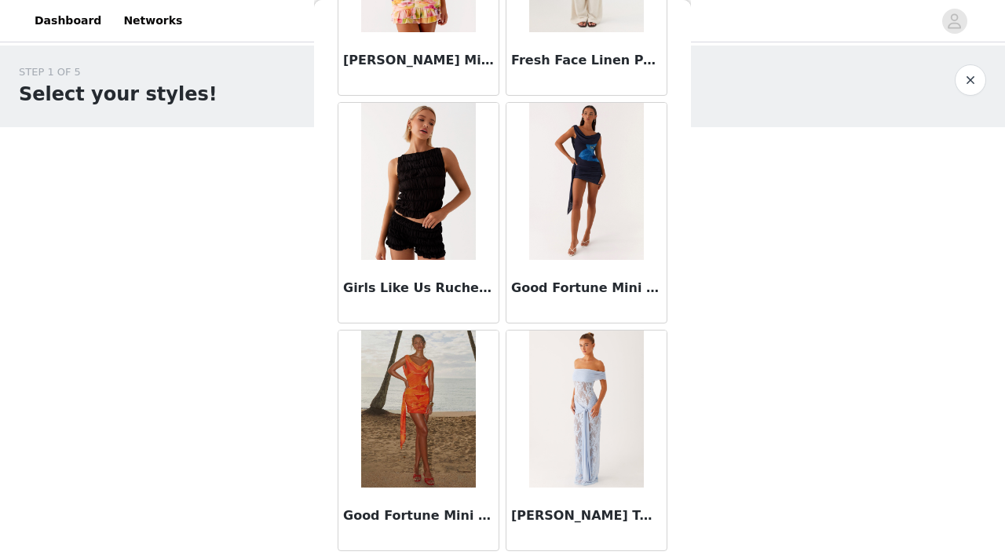
scroll to position [6395, 0]
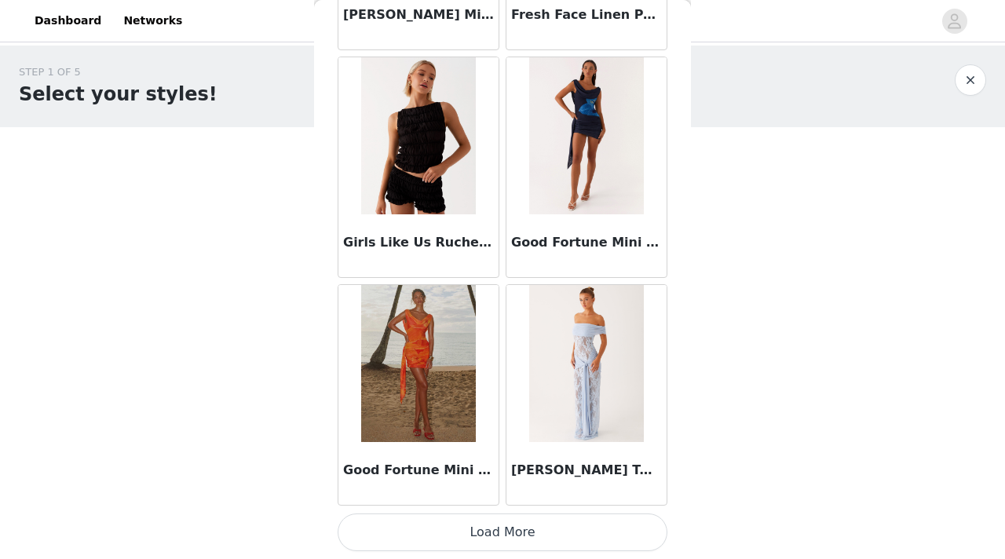
click at [520, 545] on button "Load More" at bounding box center [503, 532] width 330 height 38
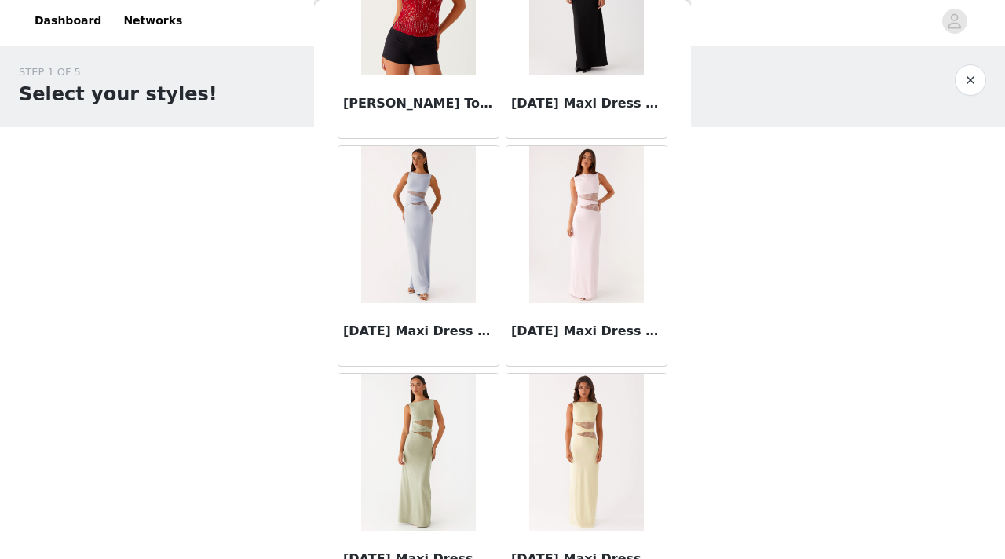
scroll to position [8672, 0]
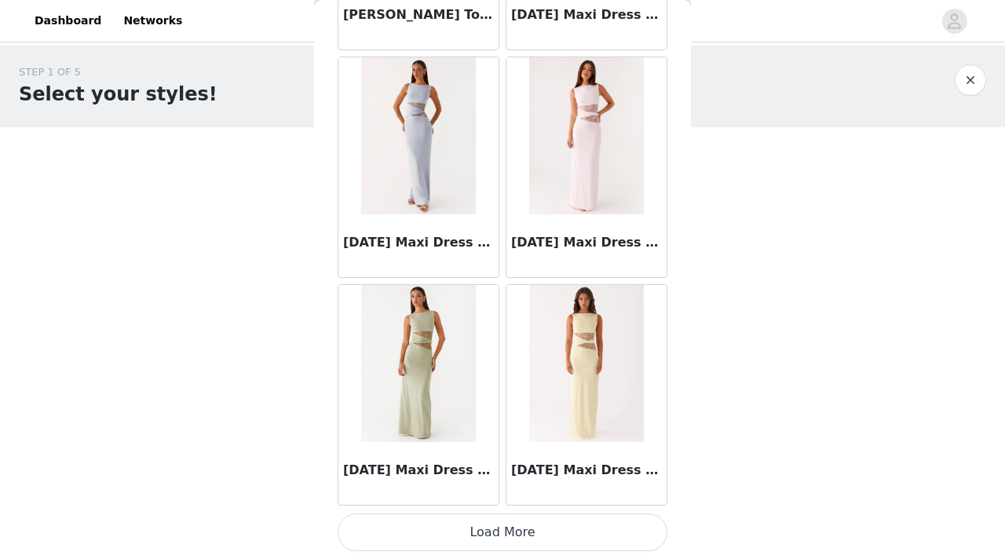
click at [518, 528] on button "Load More" at bounding box center [503, 532] width 330 height 38
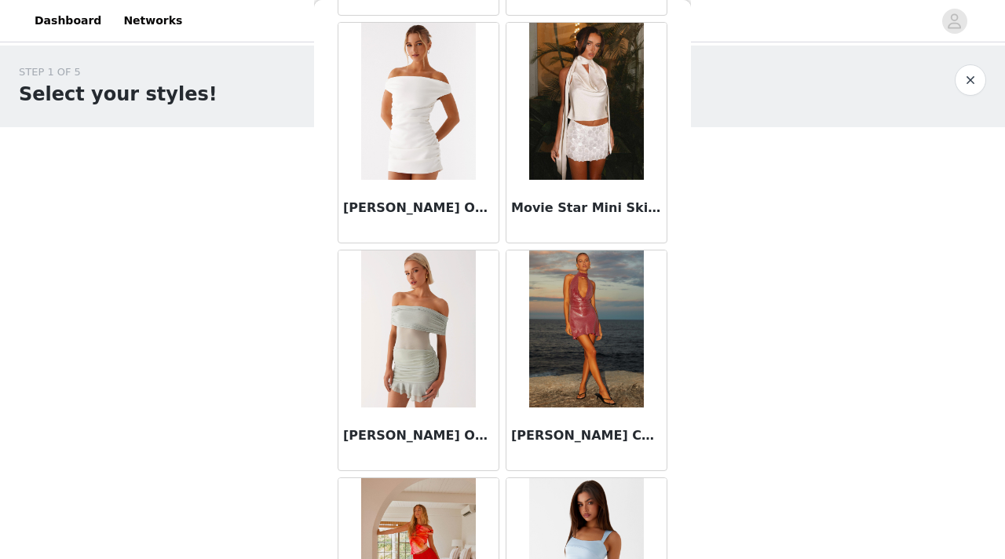
scroll to position [10948, 0]
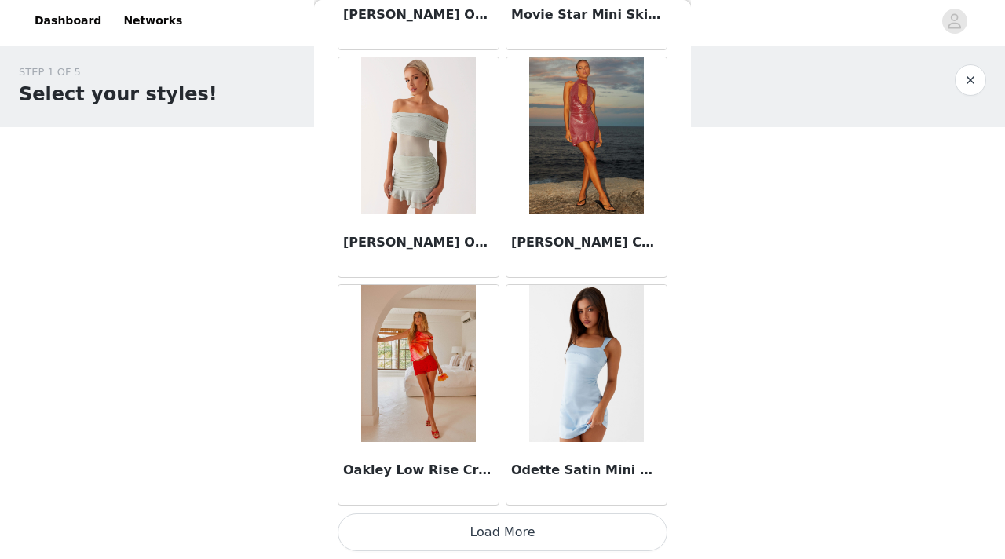
click at [499, 524] on button "Load More" at bounding box center [503, 532] width 330 height 38
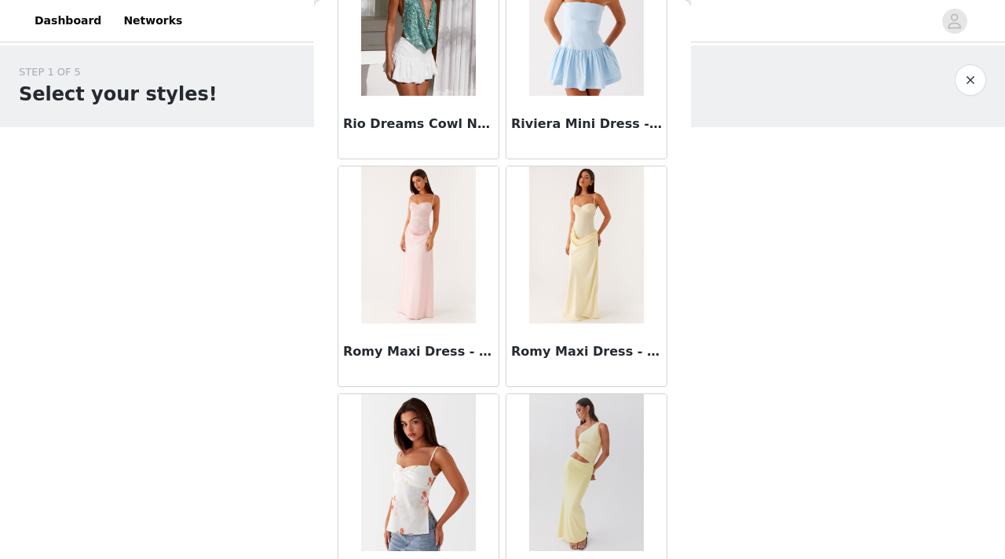
scroll to position [13224, 0]
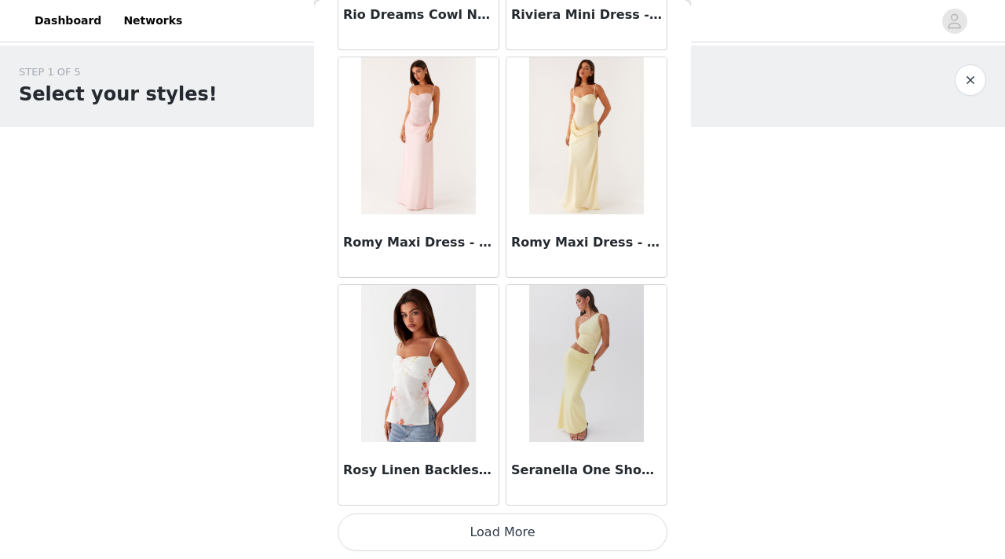
click at [522, 531] on button "Load More" at bounding box center [503, 532] width 330 height 38
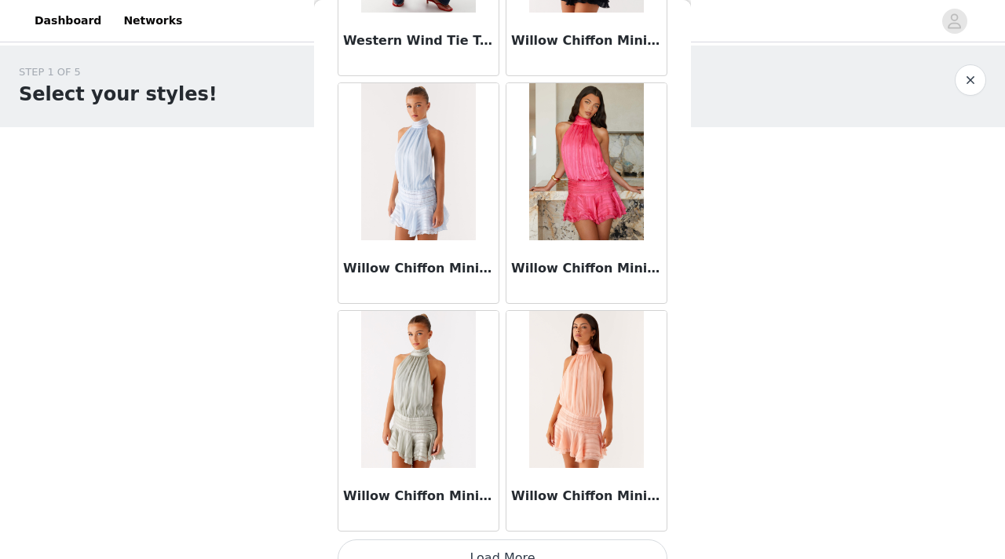
scroll to position [15500, 0]
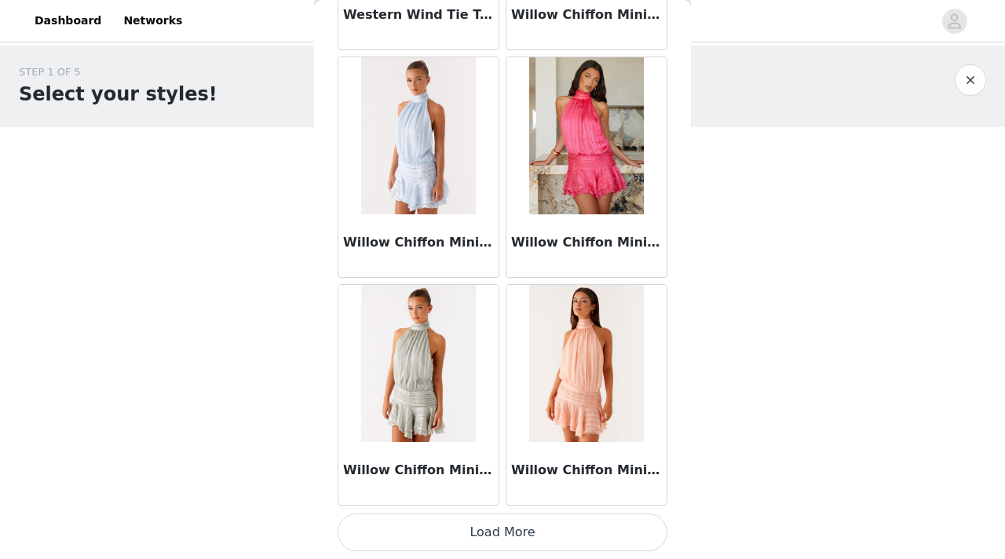
click at [513, 523] on button "Load More" at bounding box center [503, 532] width 330 height 38
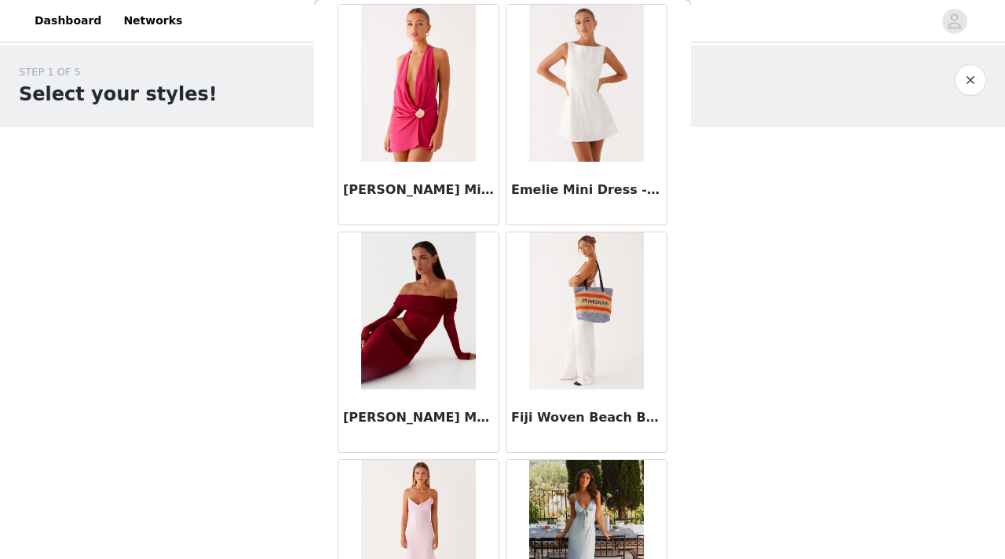
scroll to position [0, 0]
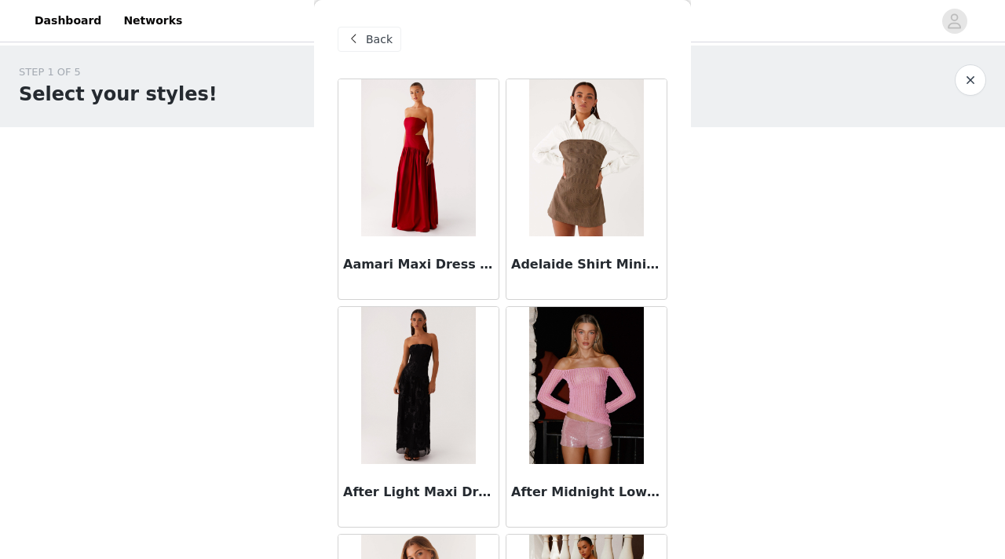
click at [366, 40] on span "Back" at bounding box center [379, 39] width 27 height 16
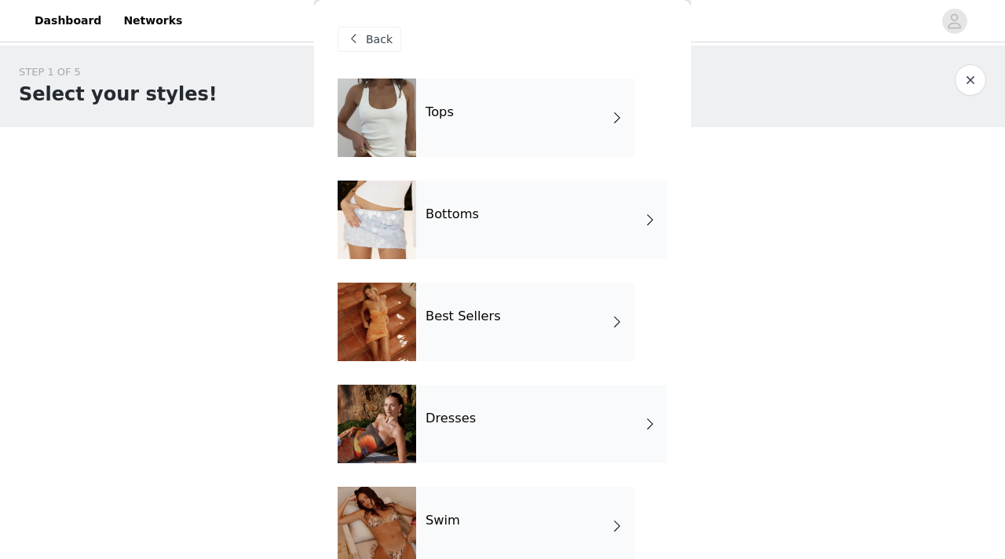
click at [461, 423] on h4 "Dresses" at bounding box center [450, 418] width 50 height 14
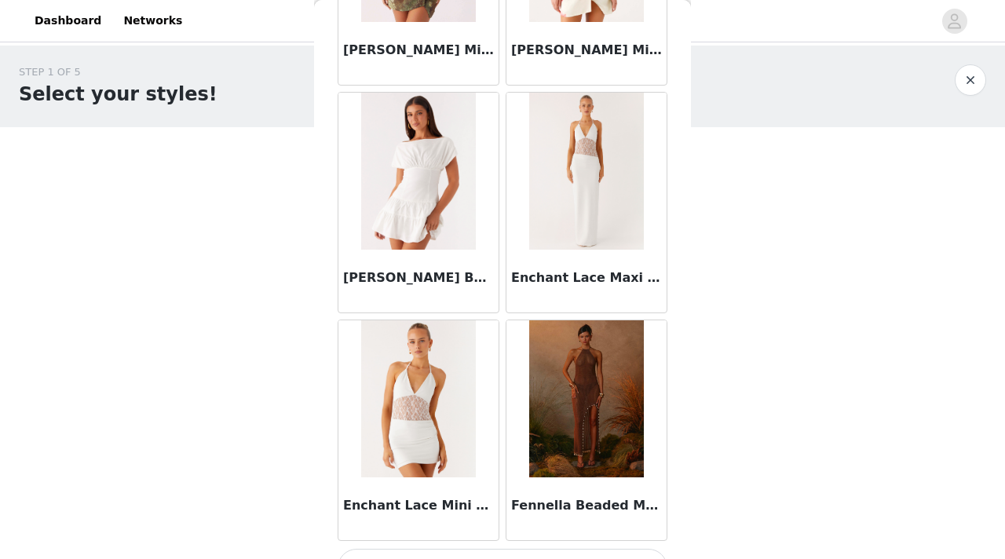
scroll to position [1843, 0]
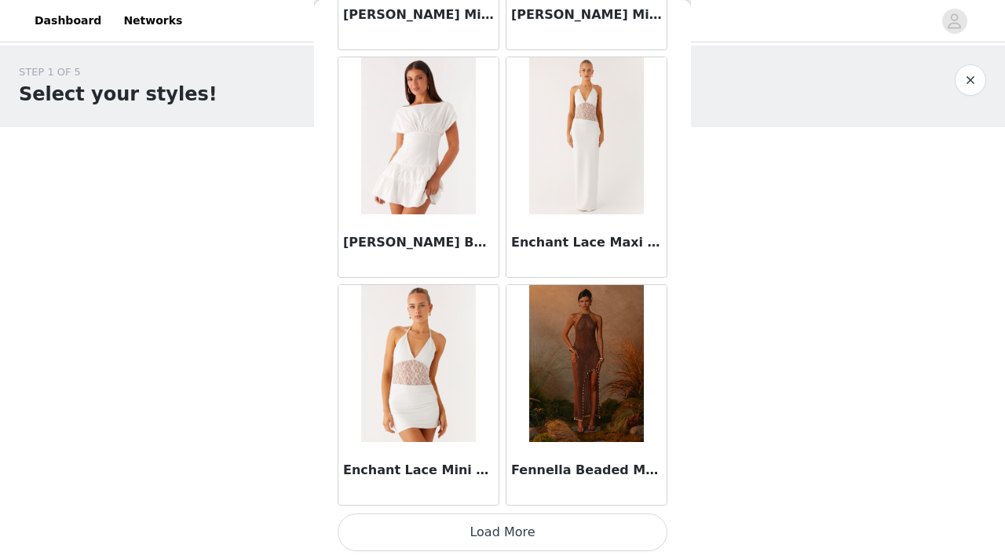
click at [483, 531] on button "Load More" at bounding box center [503, 532] width 330 height 38
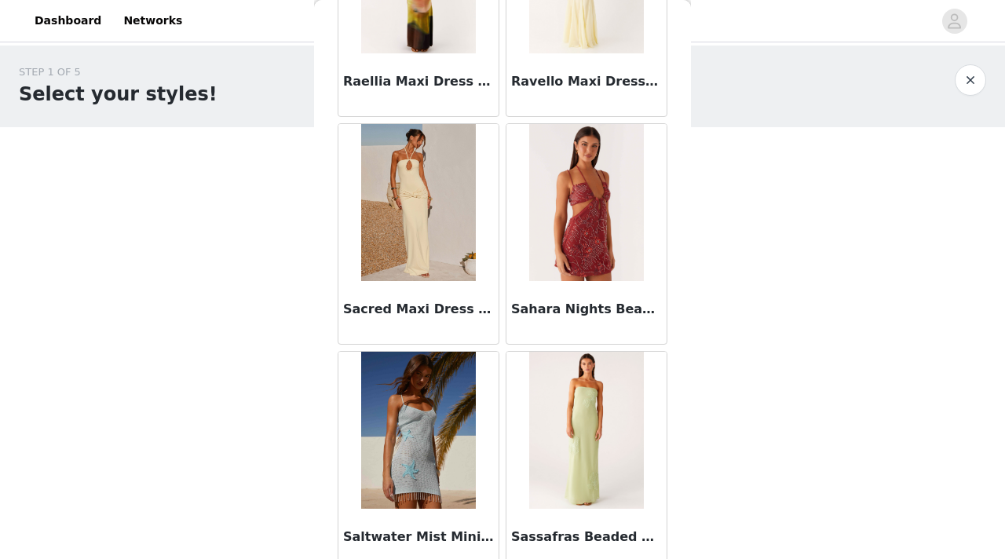
scroll to position [4119, 0]
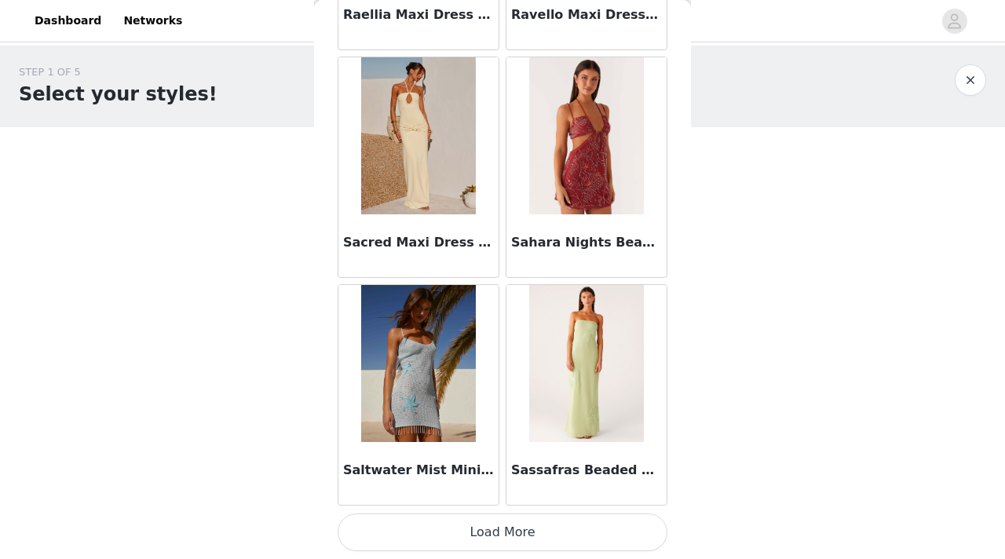
click at [505, 542] on button "Load More" at bounding box center [503, 532] width 330 height 38
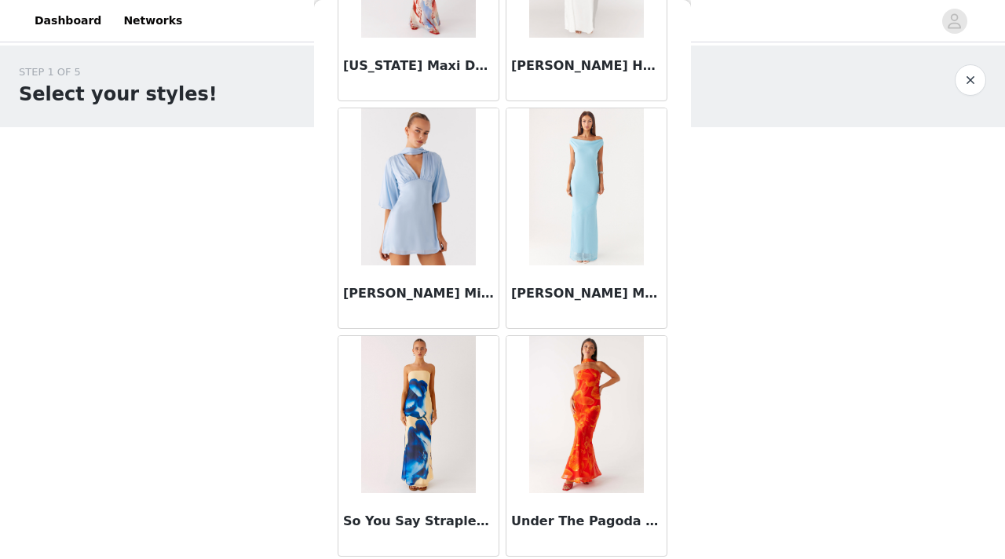
scroll to position [6395, 0]
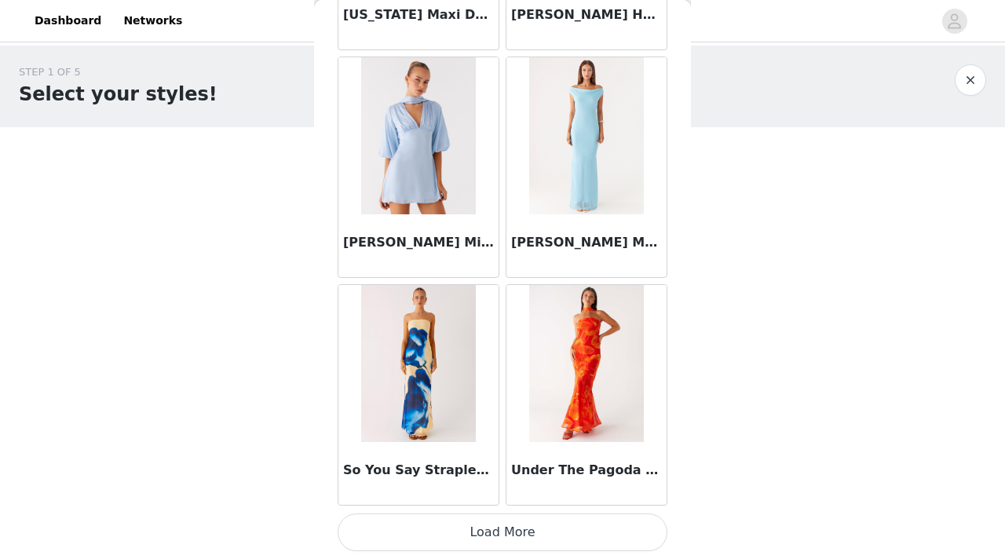
click at [556, 538] on button "Load More" at bounding box center [503, 532] width 330 height 38
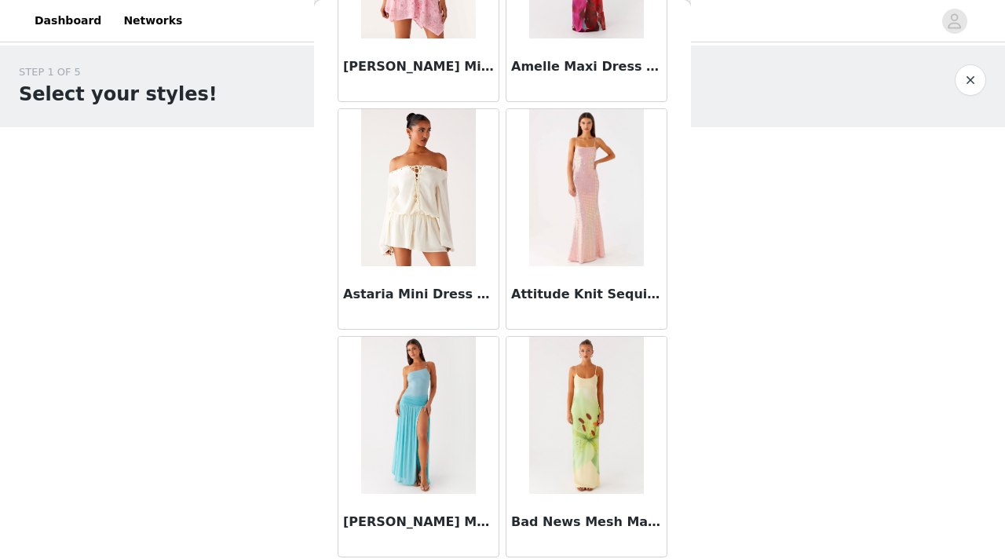
scroll to position [0, 0]
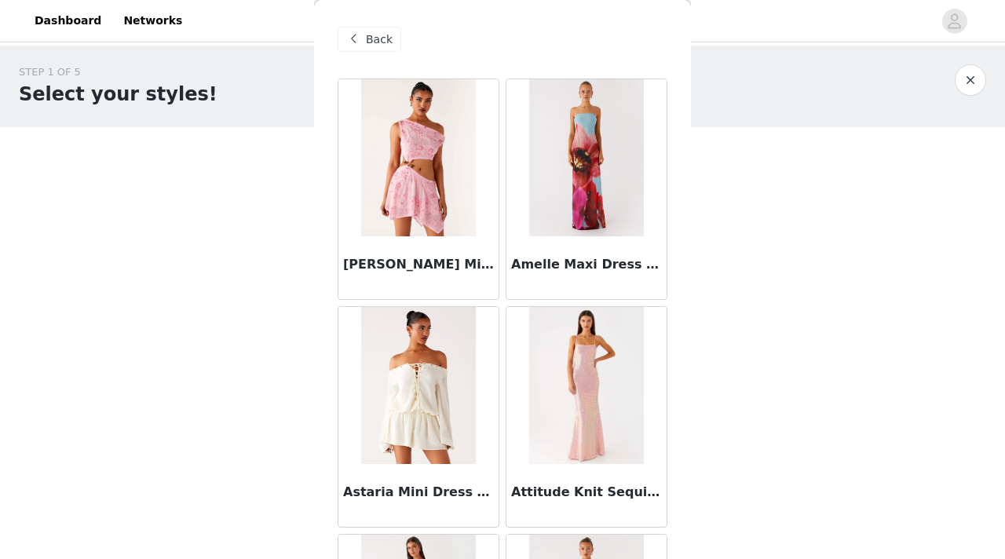
click at [355, 35] on span at bounding box center [353, 39] width 19 height 19
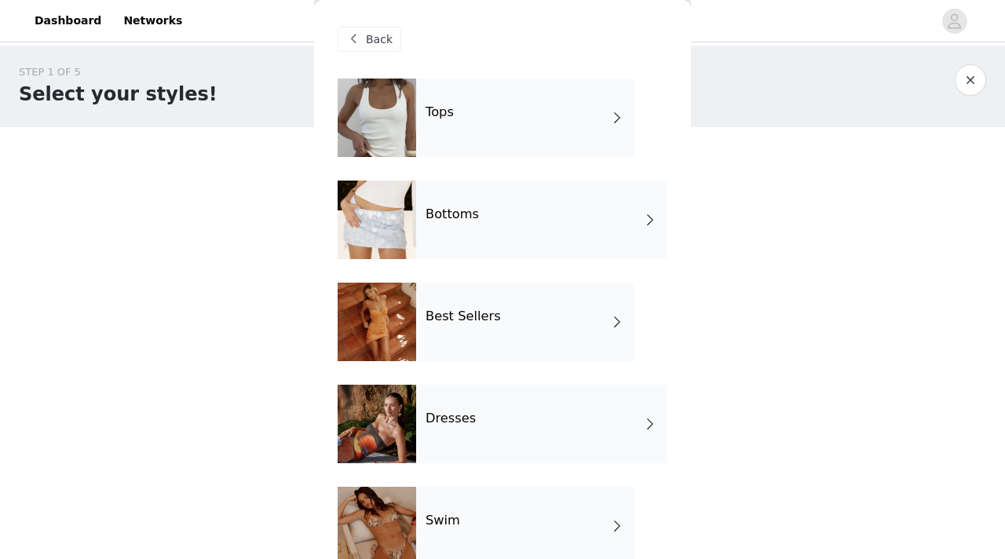
click at [402, 218] on div at bounding box center [377, 220] width 78 height 78
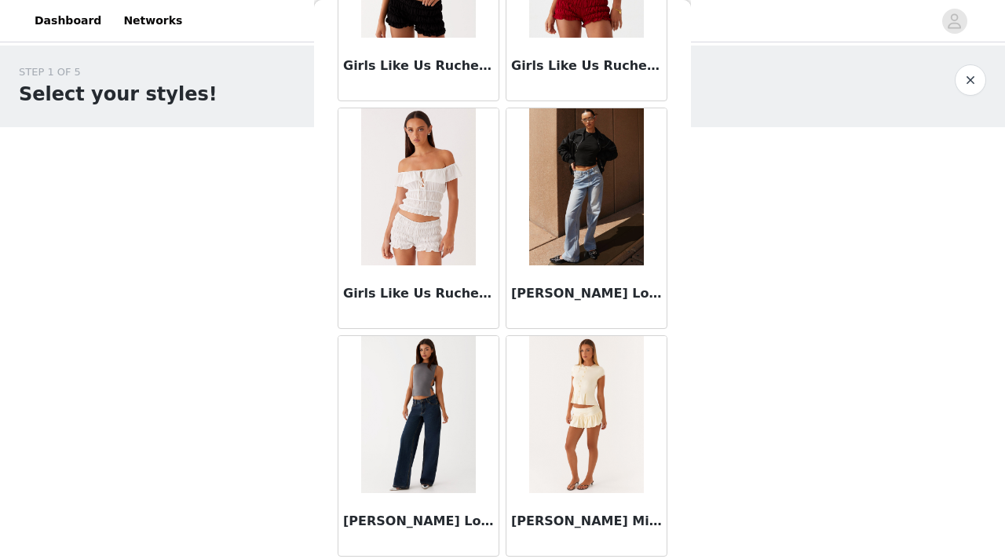
scroll to position [1843, 0]
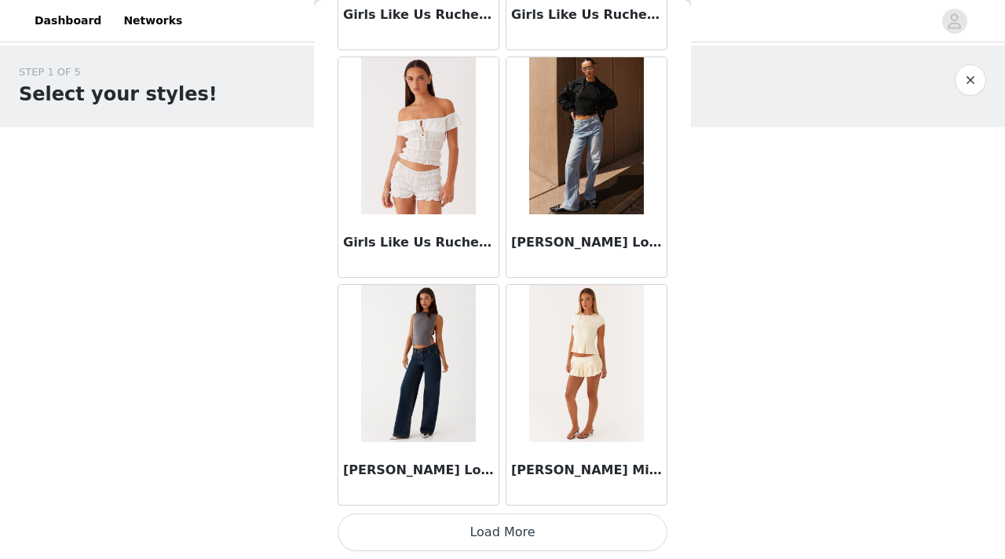
click at [470, 541] on button "Load More" at bounding box center [503, 532] width 330 height 38
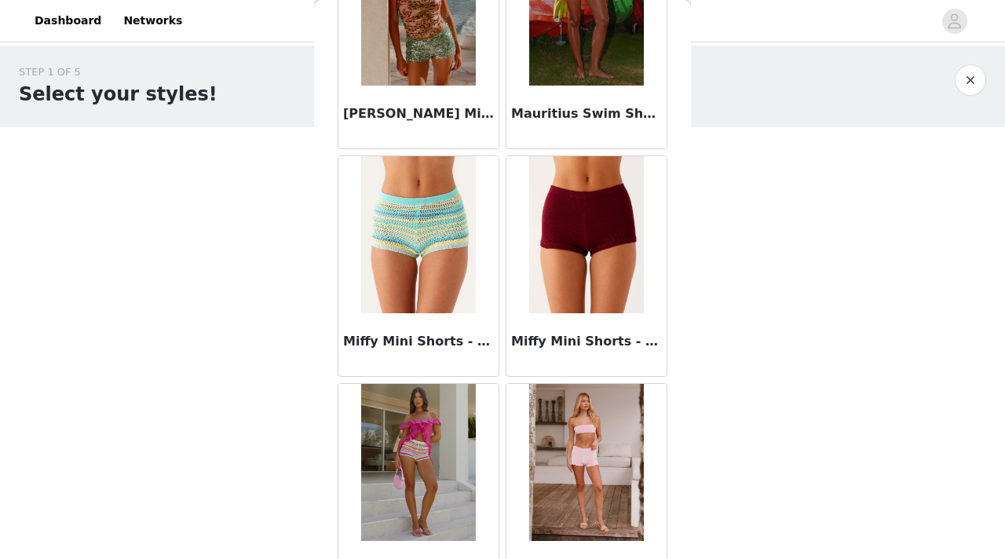
scroll to position [2910, 0]
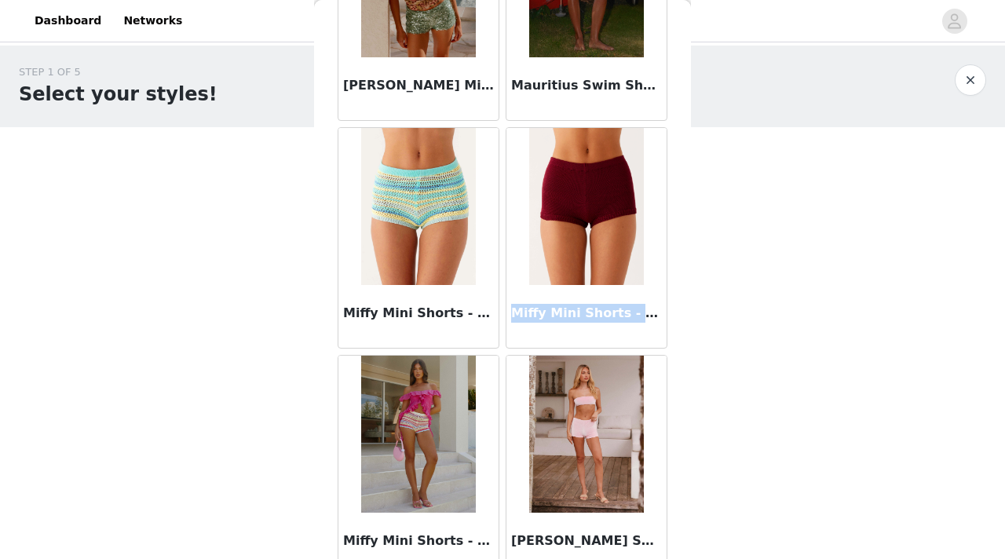
drag, startPoint x: 511, startPoint y: 314, endPoint x: 648, endPoint y: 319, distance: 137.4
click at [648, 319] on h3 "Miffy Mini Shorts - Maroon" at bounding box center [586, 313] width 151 height 19
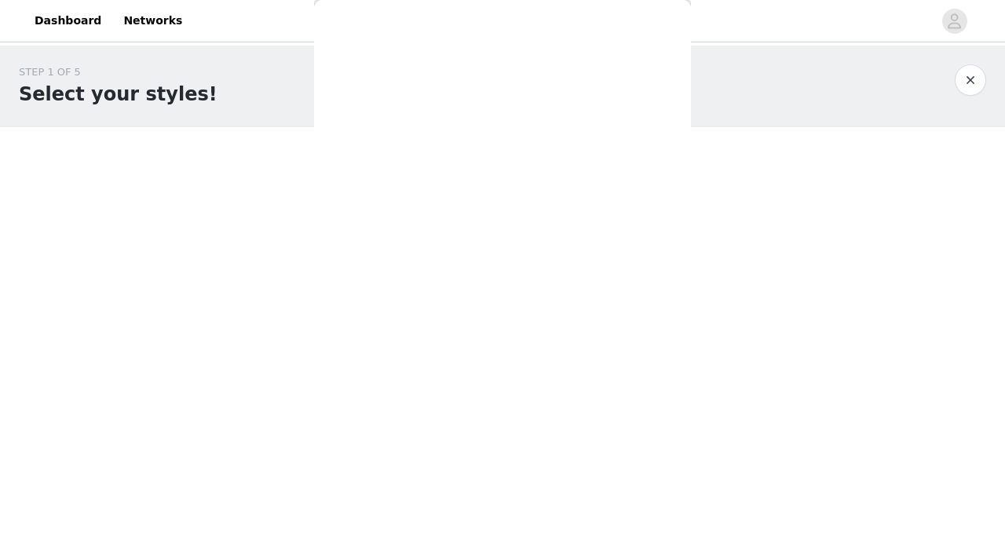
scroll to position [0, 0]
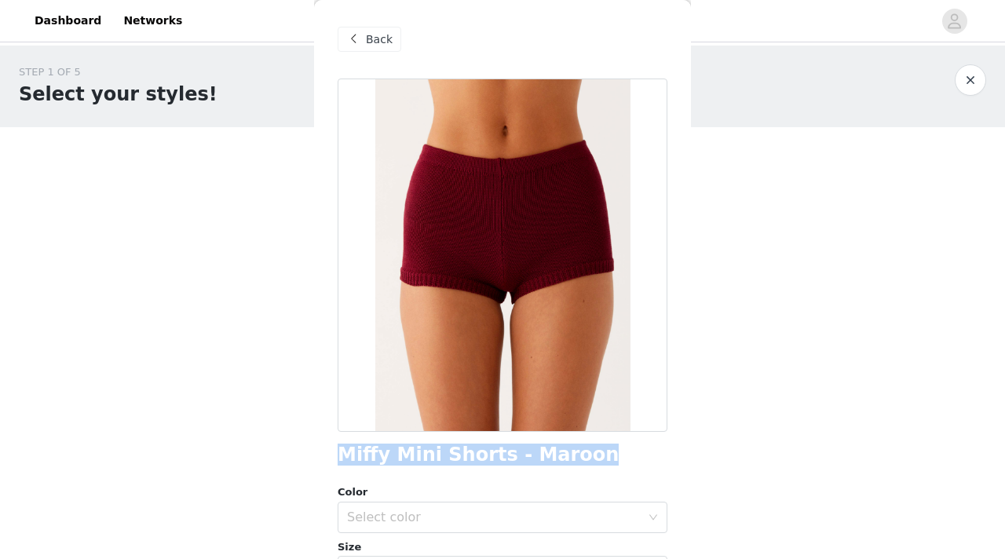
drag, startPoint x: 578, startPoint y: 455, endPoint x: 344, endPoint y: 447, distance: 234.8
click at [344, 447] on div "Miffy Mini Shorts - Maroon" at bounding box center [503, 454] width 330 height 21
copy h1 "Miffy Mini Shorts - Maroon"
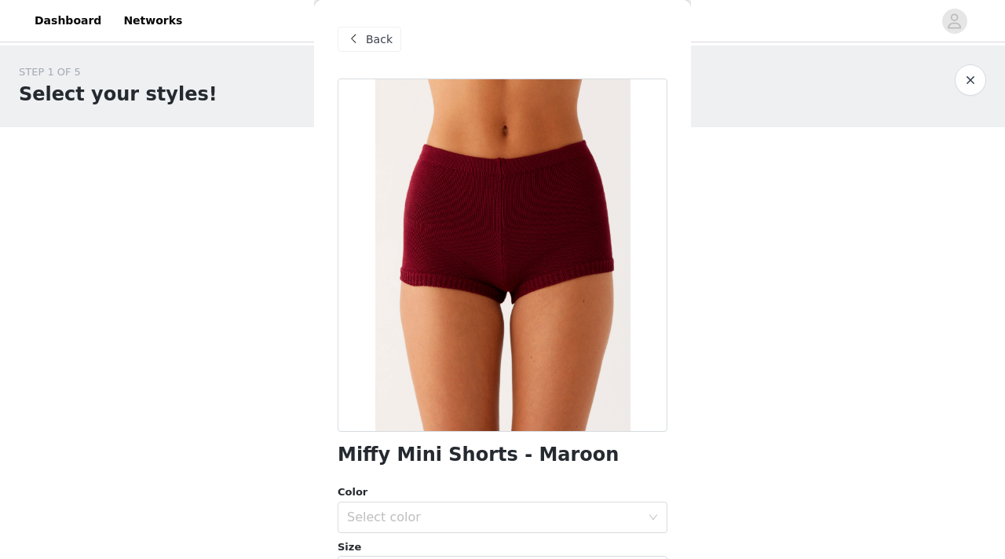
click at [366, 37] on span "Back" at bounding box center [379, 39] width 27 height 16
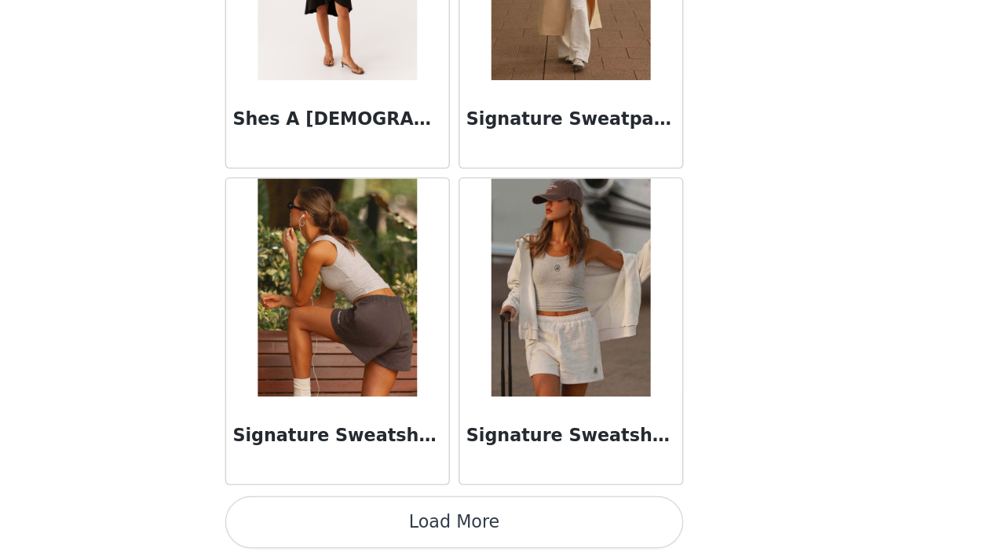
click at [564, 524] on button "Load More" at bounding box center [503, 532] width 330 height 38
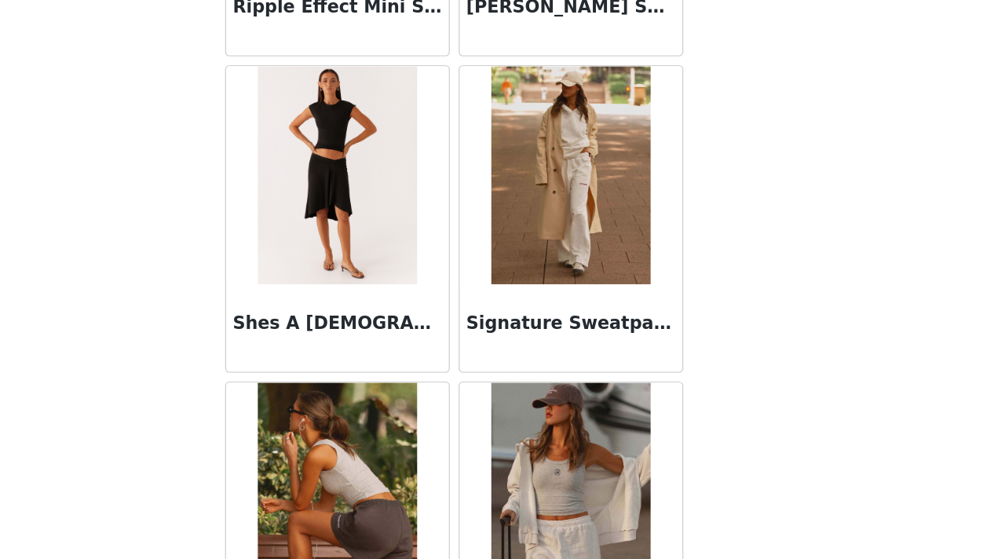
scroll to position [3971, 0]
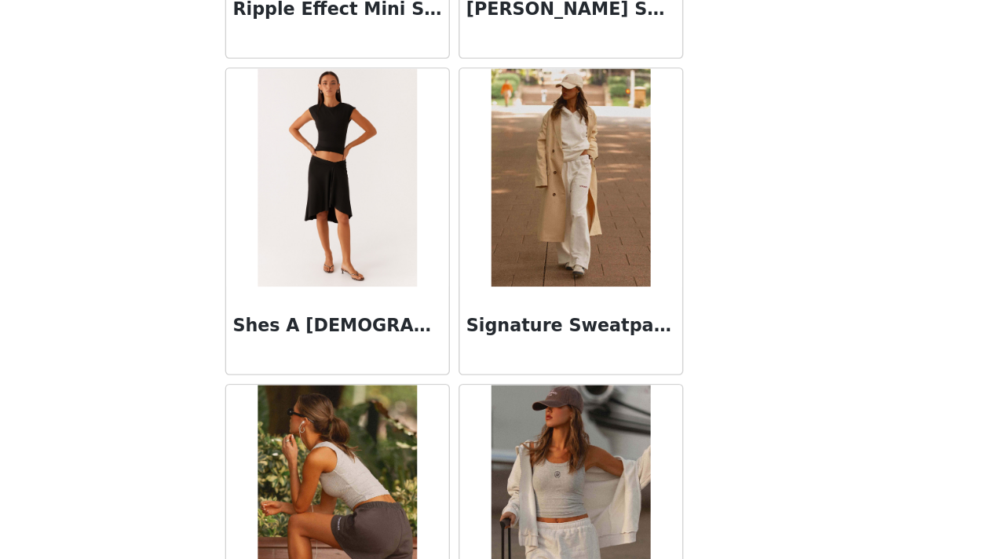
click at [586, 358] on img at bounding box center [586, 284] width 114 height 157
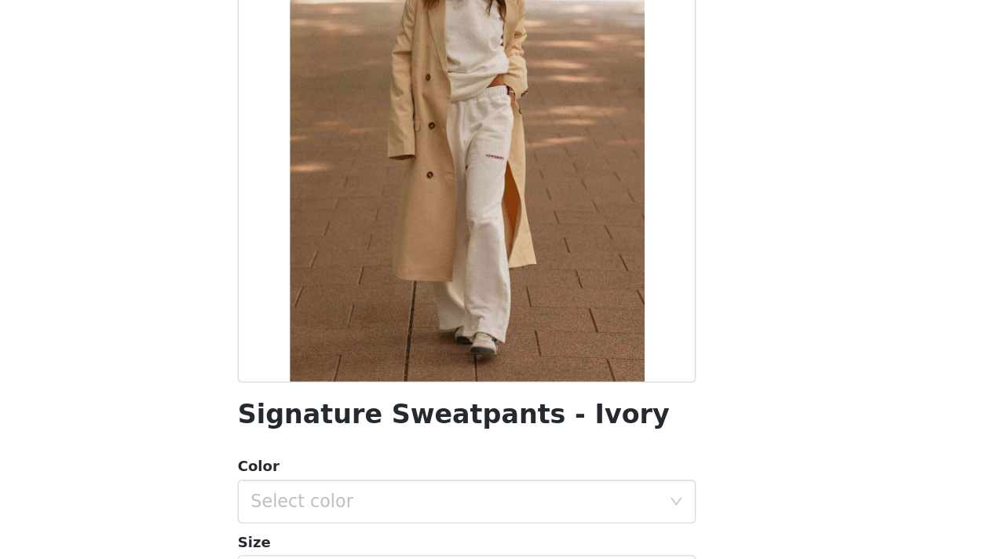
scroll to position [0, 0]
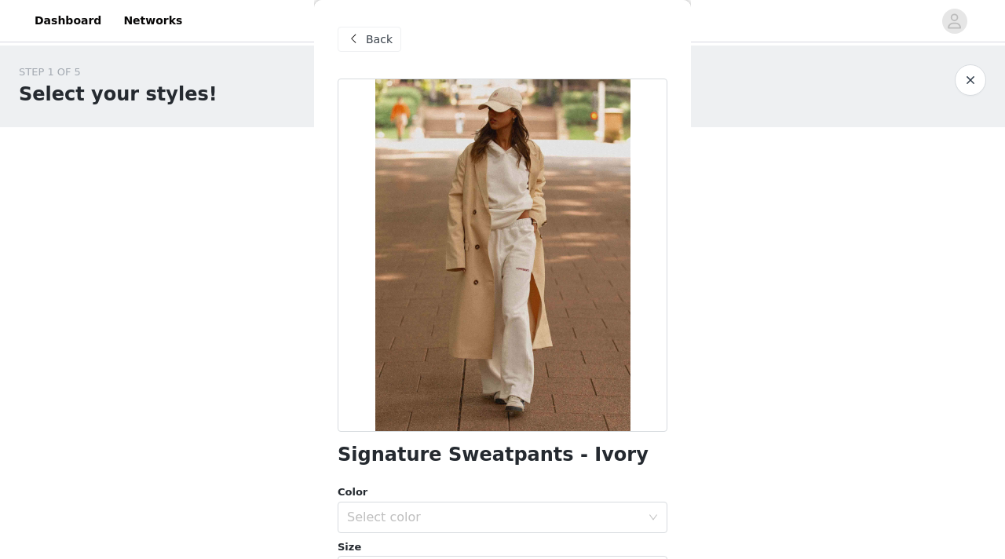
click at [383, 39] on span "Back" at bounding box center [379, 39] width 27 height 16
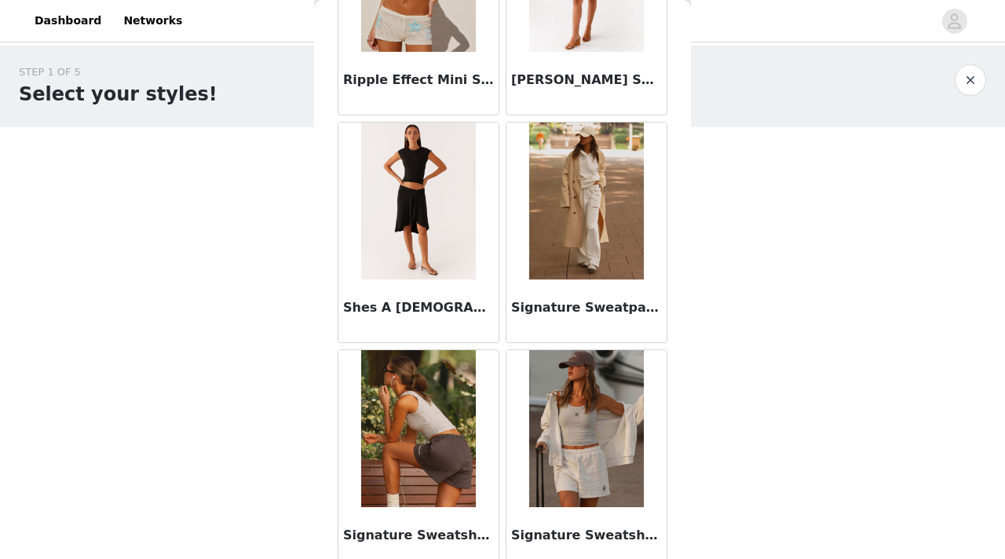
scroll to position [4055, 0]
click at [594, 267] on img at bounding box center [586, 200] width 114 height 157
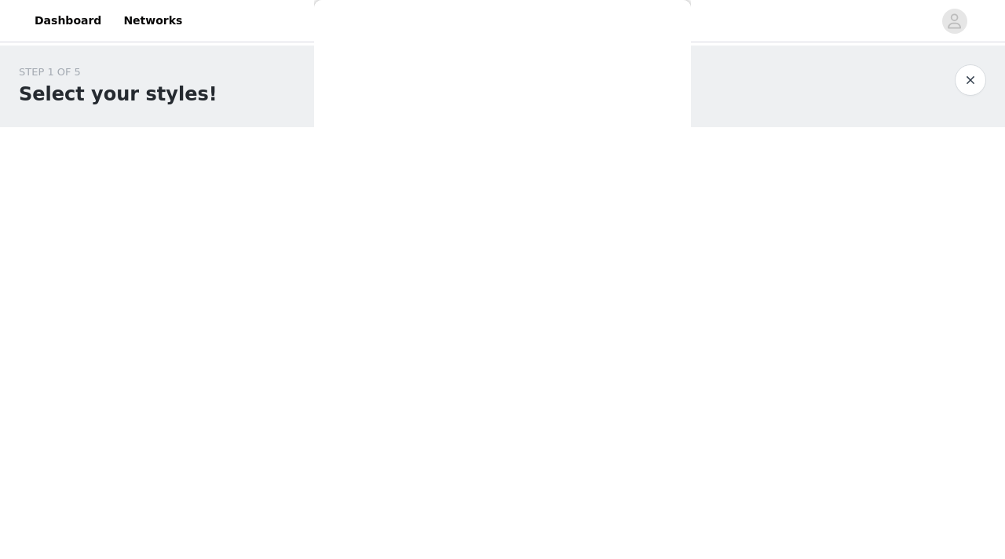
scroll to position [268, 0]
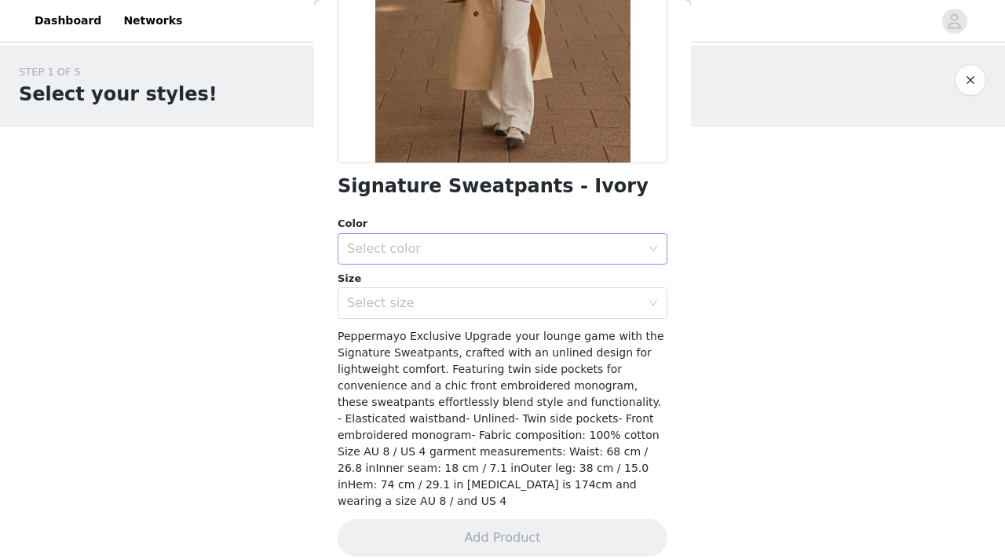
click at [598, 253] on div "Select color" at bounding box center [494, 249] width 294 height 16
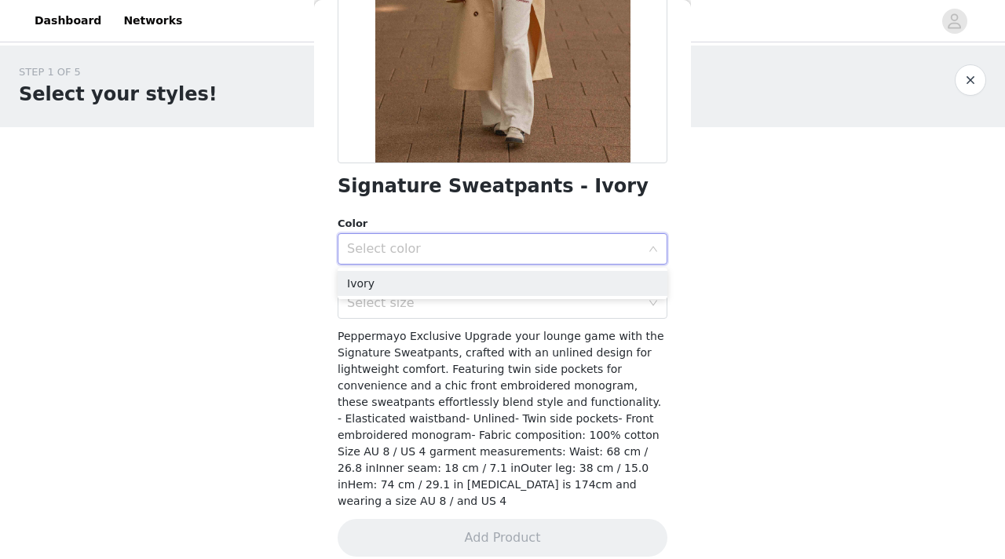
click at [598, 253] on div "Select color" at bounding box center [494, 249] width 294 height 16
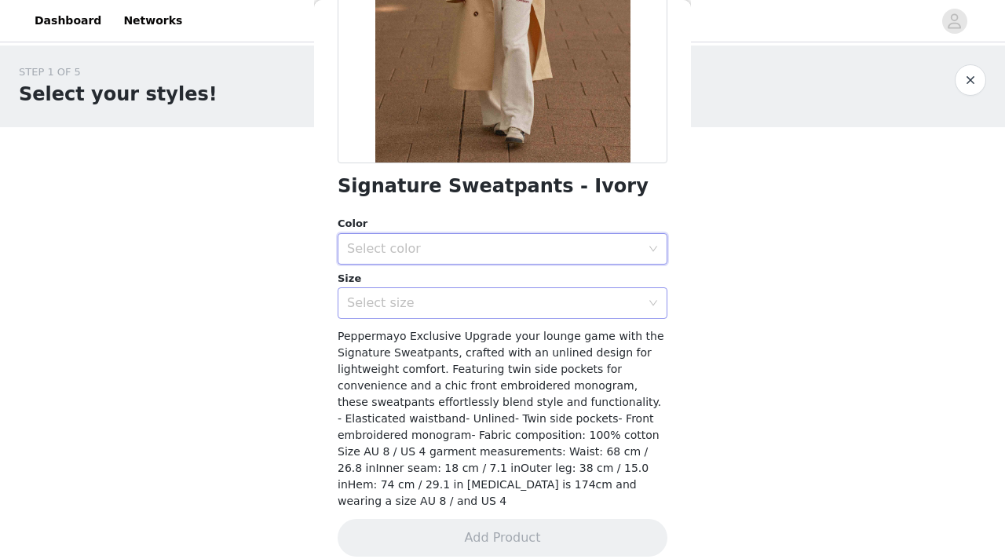
click at [598, 298] on div "Select size" at bounding box center [494, 303] width 294 height 16
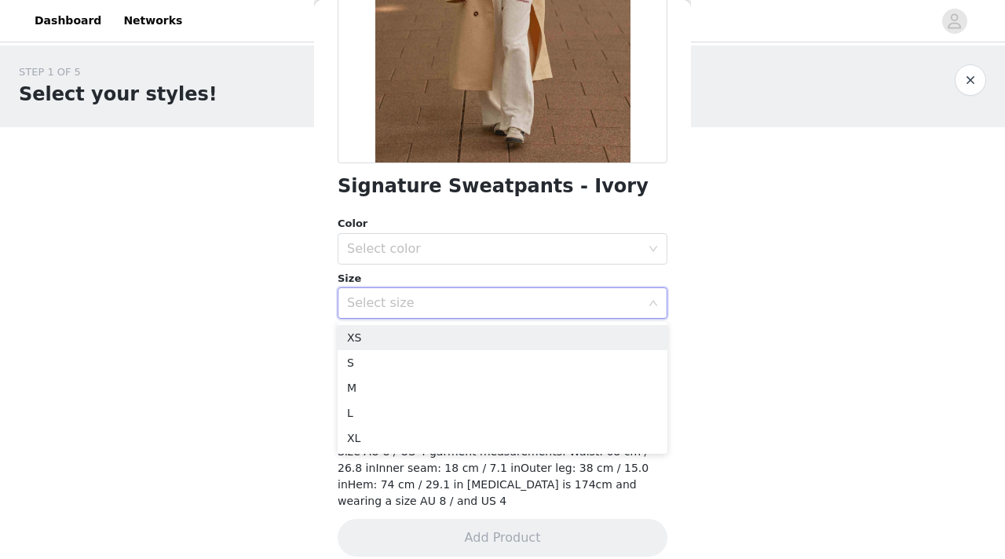
click at [598, 298] on div "Select size" at bounding box center [494, 303] width 294 height 16
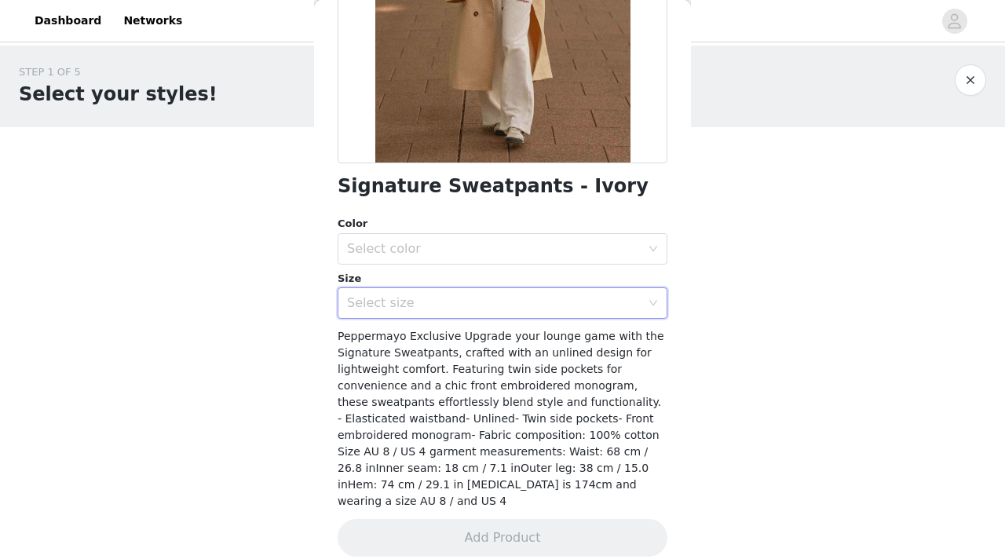
scroll to position [0, 0]
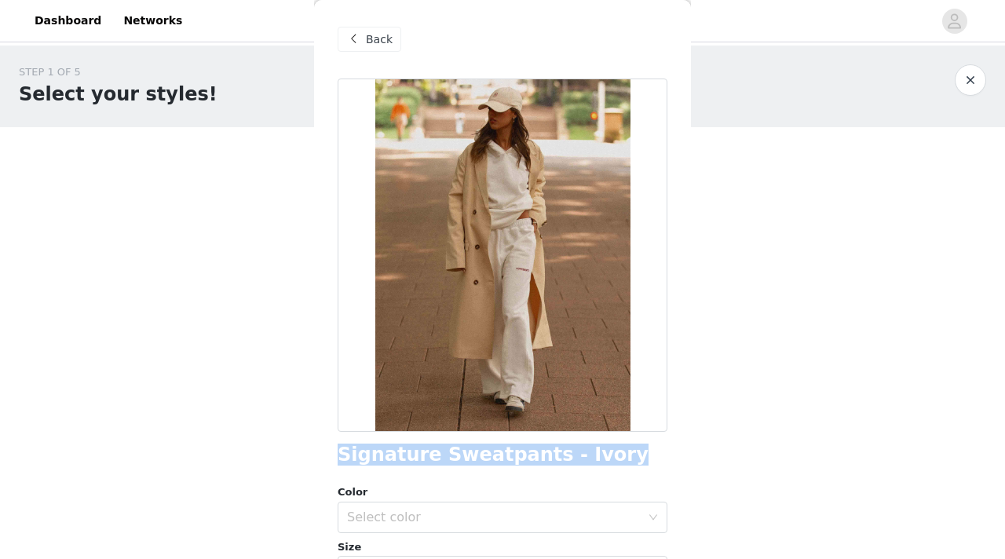
drag, startPoint x: 573, startPoint y: 461, endPoint x: 333, endPoint y: 446, distance: 240.6
click at [333, 446] on div "Back Signature Sweatpants - Ivory Color Select color Size Select size Peppermay…" at bounding box center [502, 279] width 377 height 559
copy h1 "Signature Sweatpants - Ivory"
